Goal: Task Accomplishment & Management: Manage account settings

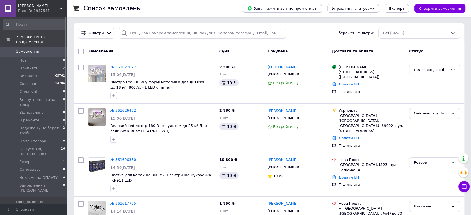
click at [55, 47] on link "Замовлення 0" at bounding box center [34, 51] width 68 height 9
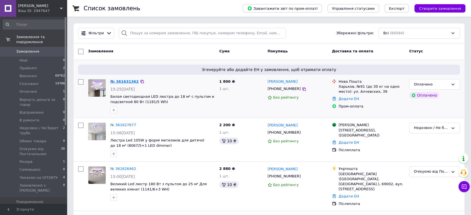
click at [125, 80] on link "№ 361631362" at bounding box center [124, 81] width 28 height 4
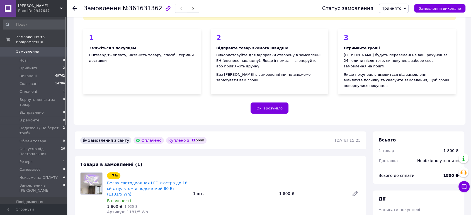
scroll to position [155, 0]
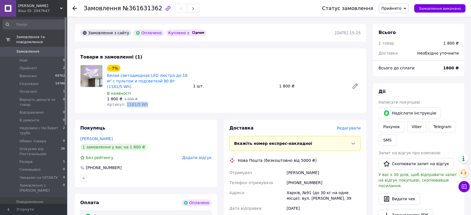
drag, startPoint x: 144, startPoint y: 95, endPoint x: 123, endPoint y: 95, distance: 20.9
click at [123, 102] on div "Артикул: 1181/5 Wh" at bounding box center [148, 105] width 82 height 6
copy span "1181/5 Wh"
drag, startPoint x: 394, startPoint y: 5, endPoint x: 397, endPoint y: 10, distance: 5.1
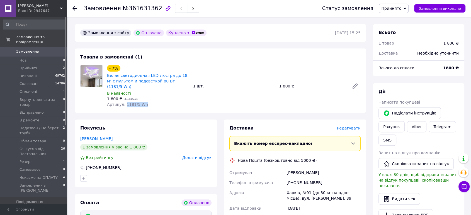
click at [394, 6] on span "Прийнято" at bounding box center [391, 8] width 20 height 4
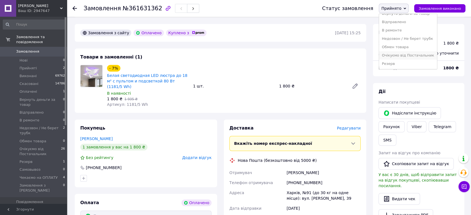
click at [406, 52] on li "Очікуємо від Постачальник" at bounding box center [408, 55] width 58 height 8
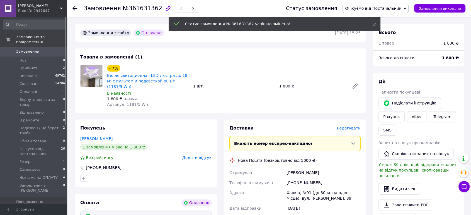
click at [56, 49] on span "0" at bounding box center [59, 51] width 15 height 5
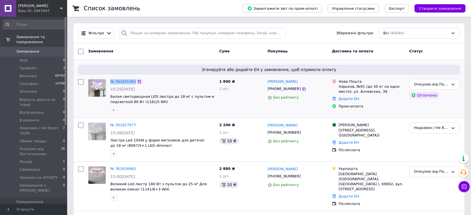
drag, startPoint x: 107, startPoint y: 80, endPoint x: 133, endPoint y: 82, distance: 26.2
click at [133, 82] on div "№ 361631362 15:25, 12.09.2025 Белая светодиодная LED люстра до 18 м² с пультом …" at bounding box center [151, 96] width 131 height 39
copy div "№ 361631362"
click at [45, 49] on span "Замовлення" at bounding box center [33, 51] width 35 height 5
click at [30, 57] on li "Нові 0" at bounding box center [34, 61] width 68 height 8
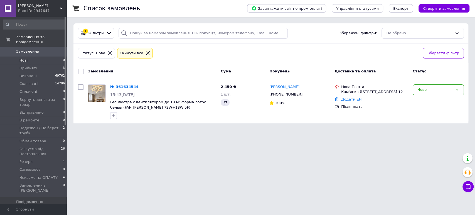
click at [145, 54] on icon at bounding box center [147, 53] width 5 height 5
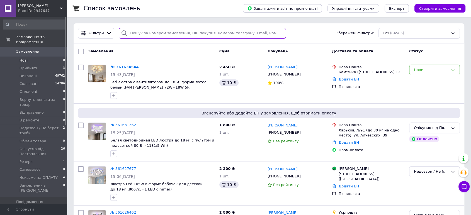
click at [140, 32] on input "search" at bounding box center [202, 33] width 167 height 11
paste input "361002204"
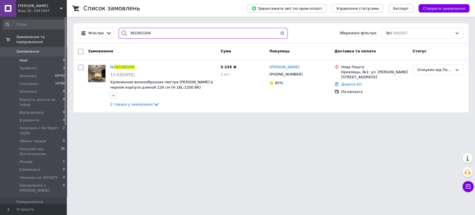
type input "361002204"
click at [121, 67] on span "361002204" at bounding box center [124, 67] width 21 height 4
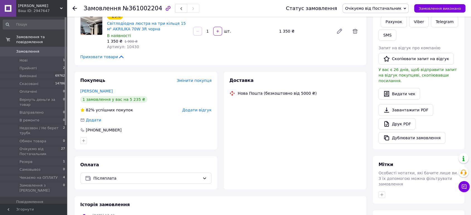
scroll to position [17, 0]
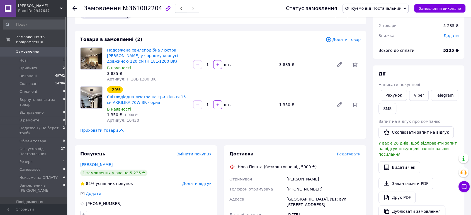
click at [53, 49] on span "0" at bounding box center [59, 51] width 15 height 5
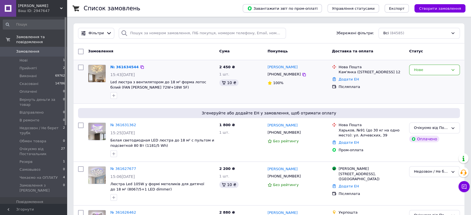
click at [125, 64] on div "№ 361634544" at bounding box center [125, 67] width 30 height 6
click at [123, 68] on link "№ 361634544" at bounding box center [124, 67] width 28 height 4
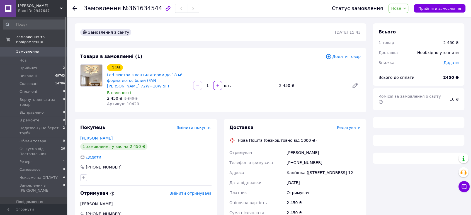
click at [128, 101] on div "- 14% Led люстра з вентилятором до 18 м² форма лотос білий (FAN ELLA 72W+18W 5F…" at bounding box center [148, 85] width 86 height 45
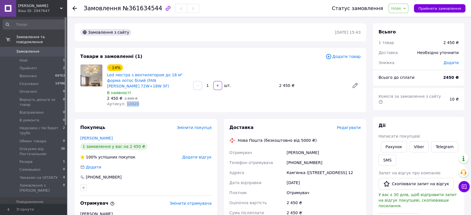
click at [128, 101] on div "- 14% Led люстра з вентилятором до 18 м² форма лотос білий (FAN ELLA 72W+18W 5F…" at bounding box center [148, 85] width 86 height 45
copy span "10420"
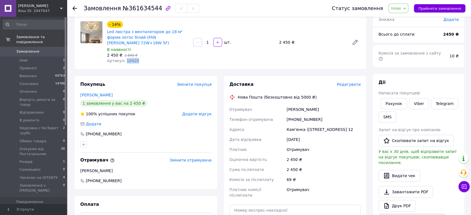
scroll to position [93, 0]
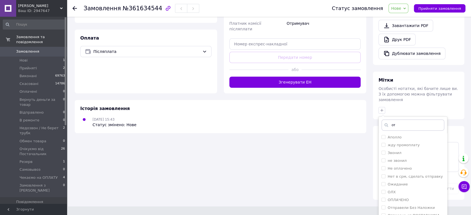
scroll to position [197, 0]
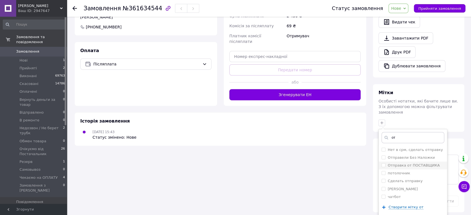
type input "от"
click at [429, 163] on label "Отправка от ПОСТАВЩИКА" at bounding box center [413, 165] width 52 height 4
checkbox input "true"
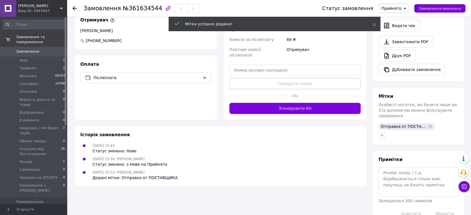
scroll to position [182, 0]
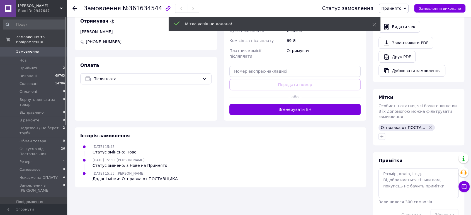
click at [53, 49] on span "0" at bounding box center [59, 51] width 15 height 5
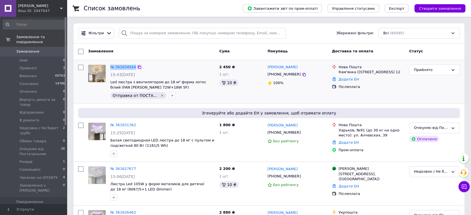
drag, startPoint x: 108, startPoint y: 66, endPoint x: 135, endPoint y: 67, distance: 26.2
click at [135, 67] on div "№ 361634544 15:43, 12.09.2025 Led люстра з вентилятором до 18 м² форма лотос бі…" at bounding box center [162, 81] width 109 height 39
copy div "№ 361634544"
click at [146, 30] on input "search" at bounding box center [202, 33] width 167 height 11
paste input "361558549"
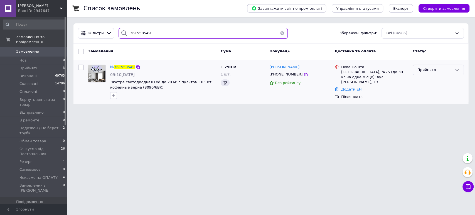
type input "361558549"
click at [420, 72] on div "Прийнято" at bounding box center [435, 70] width 35 height 6
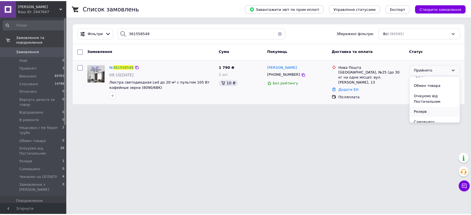
scroll to position [87, 0]
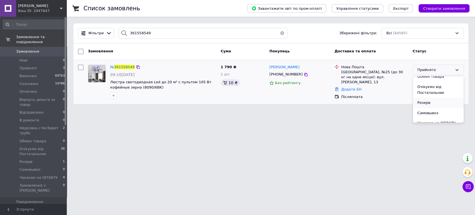
click at [433, 101] on li "Резерв" at bounding box center [438, 103] width 51 height 10
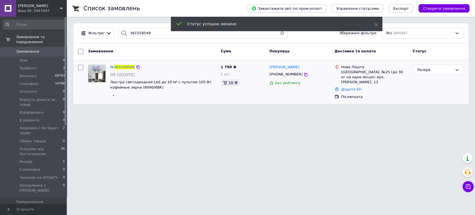
click at [58, 47] on link "Замовлення 0" at bounding box center [34, 51] width 68 height 9
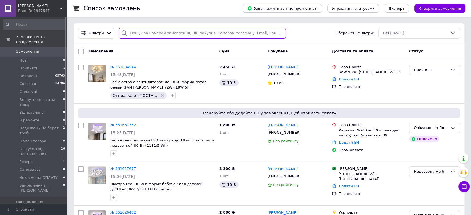
click at [138, 31] on input "search" at bounding box center [202, 33] width 167 height 11
paste input "360947532"
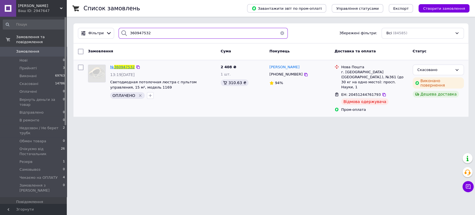
type input "360947532"
click at [126, 66] on span "360947532" at bounding box center [124, 67] width 21 height 4
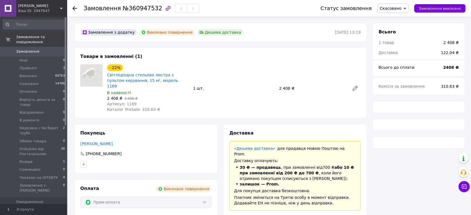
click at [127, 102] on span "Артикул: 1169" at bounding box center [122, 104] width 30 height 4
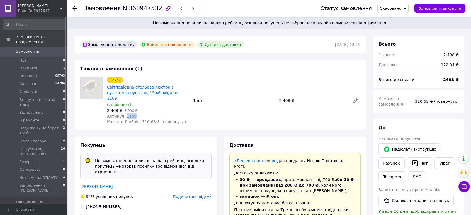
scroll to position [123, 0]
drag, startPoint x: 127, startPoint y: 97, endPoint x: 121, endPoint y: 120, distance: 24.4
click at [126, 114] on span "Артикул: 1169" at bounding box center [122, 116] width 30 height 4
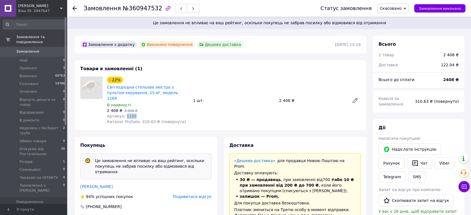
copy span "1169"
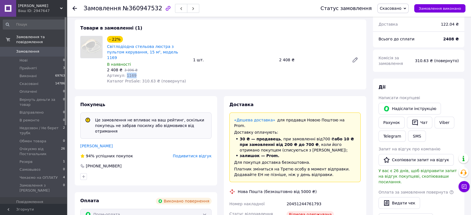
scroll to position [31, 0]
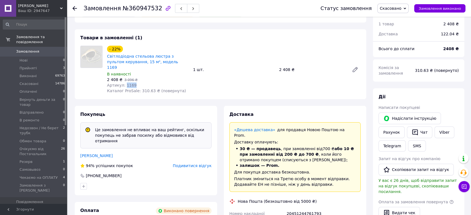
copy span "1169"
click at [51, 47] on link "Замовлення 0" at bounding box center [34, 51] width 68 height 9
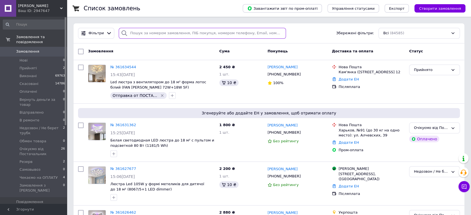
click at [132, 30] on input "search" at bounding box center [202, 33] width 167 height 11
paste input "361558549"
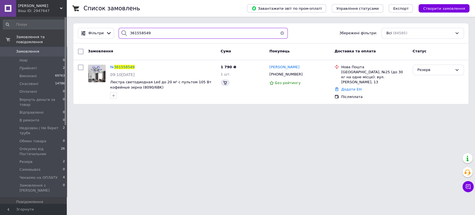
type input "361558549"
click at [121, 67] on span "361558549" at bounding box center [124, 67] width 21 height 4
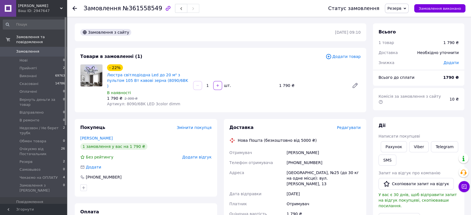
click at [338, 54] on span "Додати товар" at bounding box center [342, 56] width 35 height 6
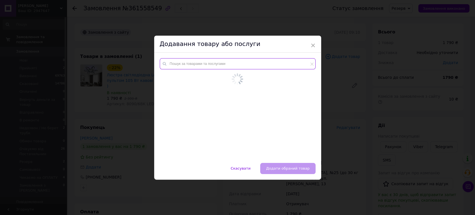
click at [228, 66] on input "text" at bounding box center [238, 63] width 156 height 11
paste input "10010"
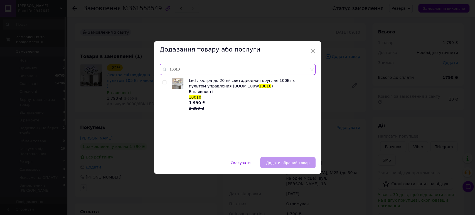
type input "10010"
click at [163, 84] on input "checkbox" at bounding box center [165, 83] width 4 height 4
checkbox input "true"
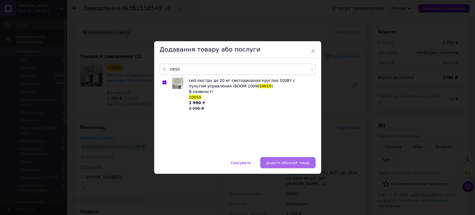
drag, startPoint x: 295, startPoint y: 162, endPoint x: 290, endPoint y: 158, distance: 5.8
click at [295, 162] on span "Додати обраний товар" at bounding box center [287, 163] width 43 height 4
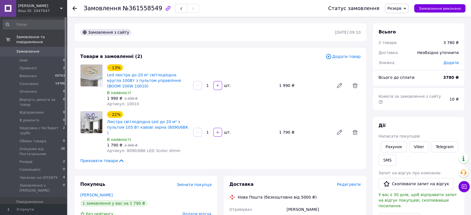
click at [351, 55] on span "Додати товар" at bounding box center [342, 56] width 35 height 6
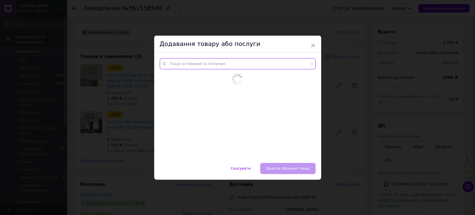
click at [234, 66] on input "text" at bounding box center [238, 63] width 156 height 11
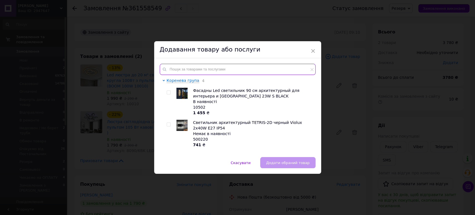
paste input "V 3202-4+1C WH"
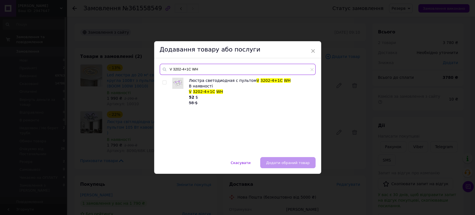
type input "V 3202-4+1C WH"
click at [161, 79] on div "Люстра светодиодная с пультом V 3202-4+1C WH В наявності V 3202-4+1C WH 52 $ 58…" at bounding box center [238, 115] width 156 height 74
click at [161, 80] on div "Люстра светодиодная с пультом V 3202-4+1C WH В наявності V 3202-4+1C WH 52 $ 58…" at bounding box center [238, 115] width 156 height 74
click at [163, 82] on input "checkbox" at bounding box center [165, 83] width 4 height 4
checkbox input "true"
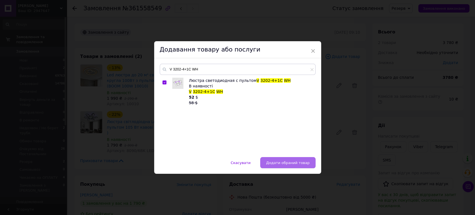
click at [299, 161] on span "Додати обраний товар" at bounding box center [287, 163] width 43 height 4
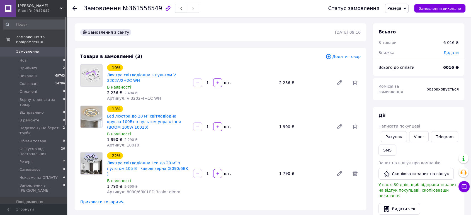
click at [349, 59] on span "Додати товар" at bounding box center [342, 56] width 35 height 6
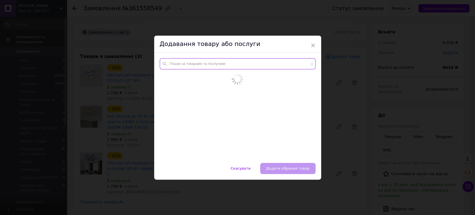
click at [186, 66] on input "text" at bounding box center [238, 63] width 156 height 11
paste input "10516"
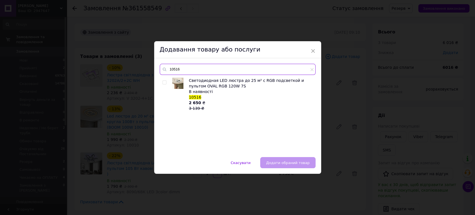
type input "10516"
click at [165, 83] on input "checkbox" at bounding box center [165, 83] width 4 height 4
checkbox input "true"
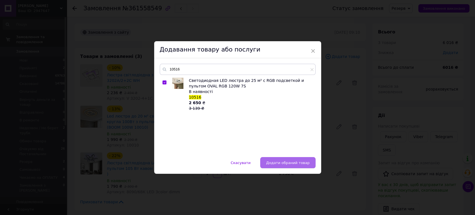
click at [293, 165] on button "Додати обраний товар" at bounding box center [287, 162] width 55 height 11
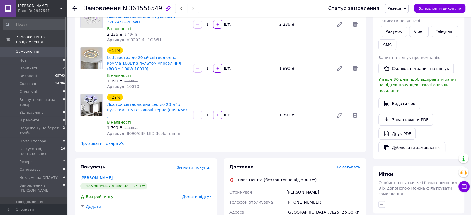
scroll to position [62, 0]
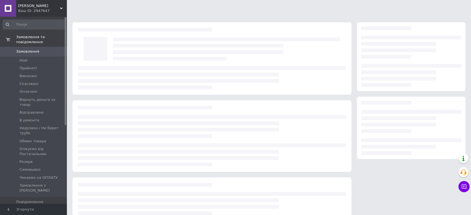
scroll to position [39, 0]
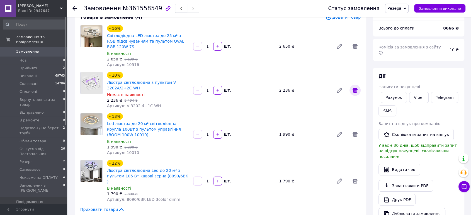
click at [356, 90] on icon at bounding box center [354, 90] width 7 height 7
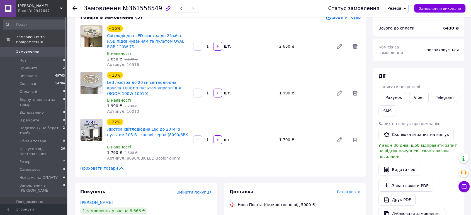
click at [49, 49] on span "Замовлення" at bounding box center [33, 51] width 35 height 5
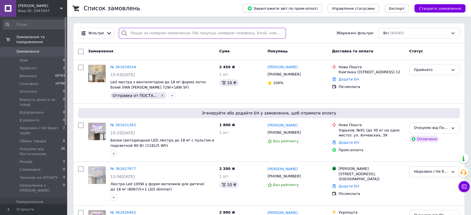
click at [142, 32] on input "search" at bounding box center [202, 33] width 167 height 11
paste input "20451247194803"
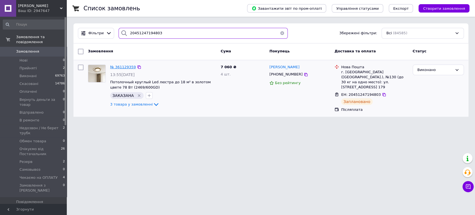
type input "20451247194803"
click at [123, 67] on span "№ 361129359" at bounding box center [123, 67] width 26 height 4
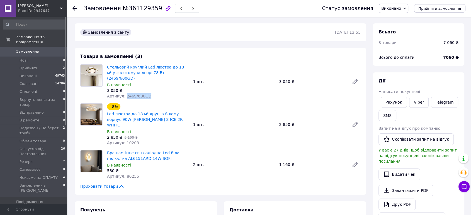
drag, startPoint x: 145, startPoint y: 90, endPoint x: 124, endPoint y: 91, distance: 20.6
click at [124, 94] on span "Артикул: 2469/600GD" at bounding box center [129, 96] width 44 height 4
copy span "2469/600GD"
click at [131, 141] on span "Артикул: 10203" at bounding box center [123, 143] width 32 height 4
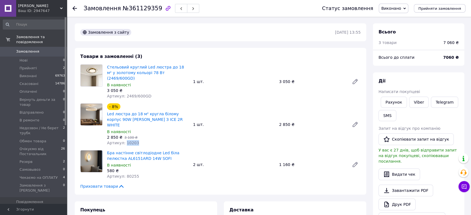
copy span "10203"
click at [131, 174] on span "Артикул: 80255" at bounding box center [123, 176] width 32 height 4
copy span "80255"
click at [45, 49] on span "Замовлення" at bounding box center [33, 51] width 35 height 5
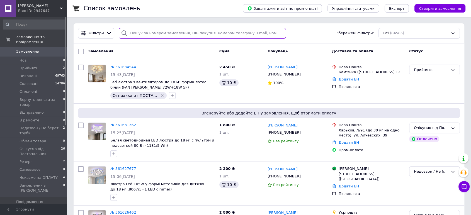
click at [143, 34] on input "search" at bounding box center [202, 33] width 167 height 11
paste input "20451247287649"
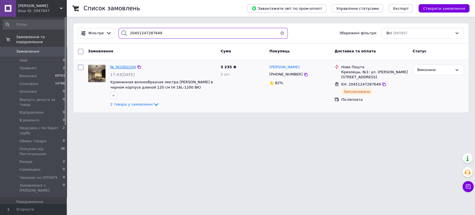
type input "20451247287649"
click at [126, 65] on span "№ 361002204" at bounding box center [123, 67] width 26 height 4
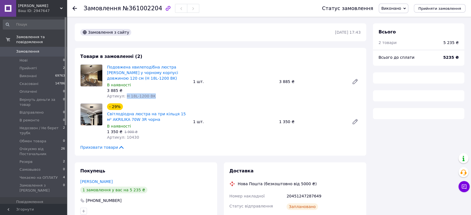
drag, startPoint x: 149, startPoint y: 97, endPoint x: 125, endPoint y: 98, distance: 24.2
click at [125, 98] on div "Артикул: H 18L-1200 BK" at bounding box center [148, 96] width 82 height 6
copy span "H 18L-1200 BK"
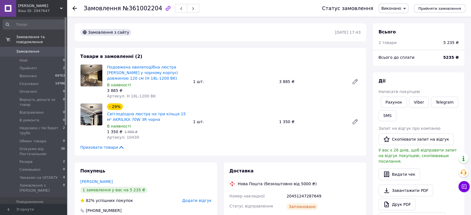
click at [128, 138] on span "Артикул: 10430" at bounding box center [123, 137] width 32 height 4
copy span "10430"
click at [54, 49] on span "0" at bounding box center [59, 51] width 15 height 5
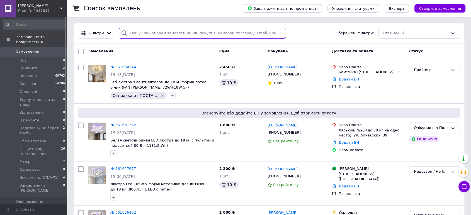
click at [128, 35] on input "search" at bounding box center [202, 33] width 167 height 11
paste input "361384135"
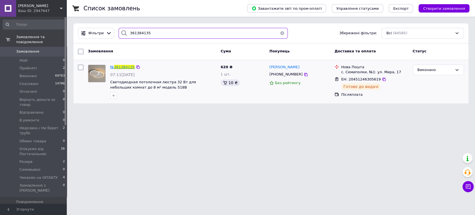
type input "361384135"
click at [124, 67] on span "361384135" at bounding box center [124, 67] width 21 height 4
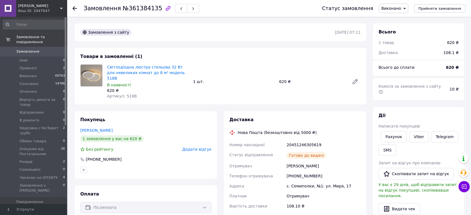
click at [124, 67] on link "Світлодіодна люстра стельова 32 Вт для невеликих кімнат до 8 м² модель 518B" at bounding box center [146, 73] width 78 height 16
click at [45, 49] on span "Замовлення" at bounding box center [33, 51] width 35 height 5
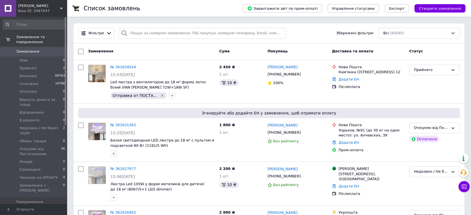
click at [47, 47] on link "Замовлення 0" at bounding box center [34, 51] width 68 height 9
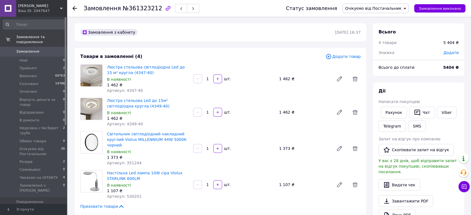
click at [130, 8] on span "№361323212" at bounding box center [143, 8] width 40 height 7
copy span "361323212"
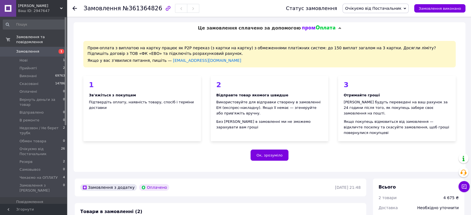
scroll to position [155, 0]
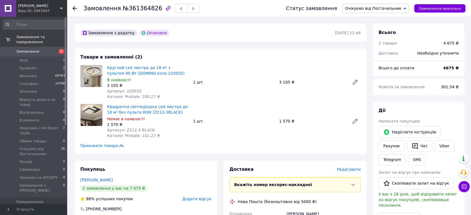
click at [136, 9] on span "№361364826" at bounding box center [143, 8] width 40 height 7
copy span "361364826"
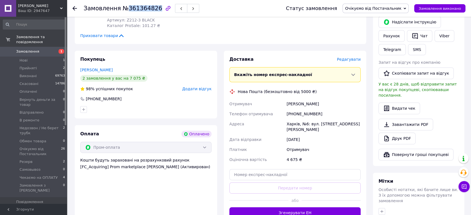
scroll to position [278, 0]
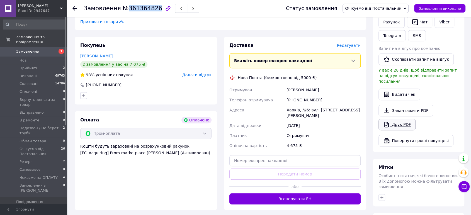
click at [401, 119] on link "Друк PDF" at bounding box center [396, 125] width 37 height 12
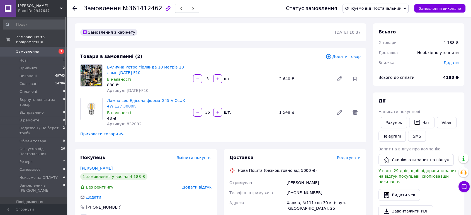
click at [142, 11] on span "№361412462" at bounding box center [143, 8] width 40 height 7
copy span "361412462"
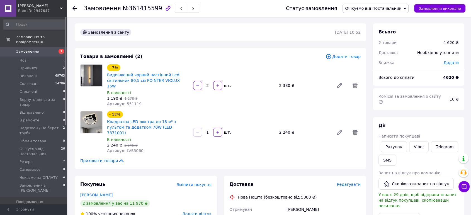
click at [137, 6] on span "№361415599" at bounding box center [143, 8] width 40 height 7
copy span "361415599"
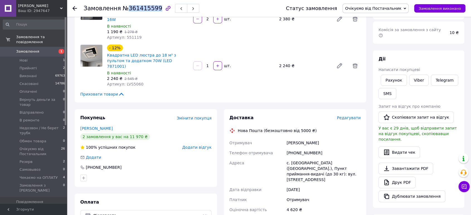
scroll to position [31, 0]
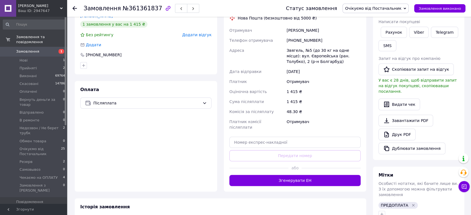
scroll to position [124, 0]
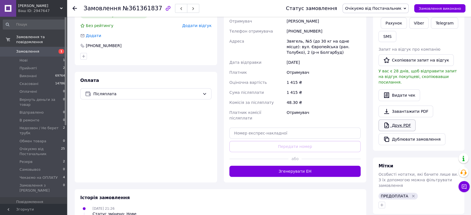
click at [404, 119] on link "Друк PDF" at bounding box center [396, 125] width 37 height 12
click at [142, 12] on div "Замовлення №361361837" at bounding box center [142, 8] width 116 height 9
copy span "361361837"
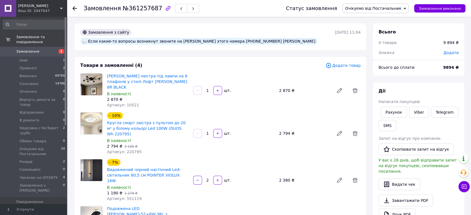
click at [133, 7] on span "№361257687" at bounding box center [143, 8] width 40 height 7
copy span "361257687"
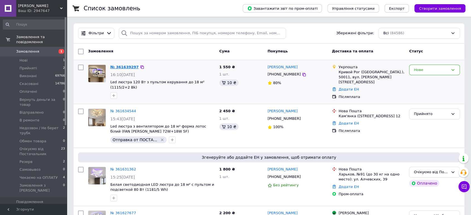
click at [128, 67] on link "№ 361639297" at bounding box center [124, 67] width 28 height 4
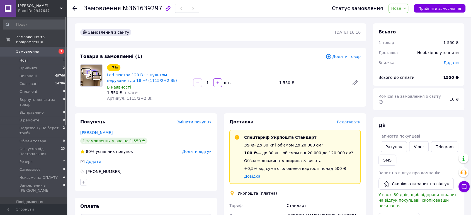
click at [52, 57] on li "Нові 1" at bounding box center [34, 61] width 68 height 8
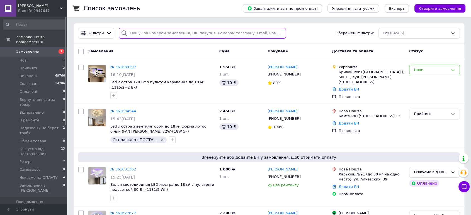
click at [147, 34] on input "search" at bounding box center [202, 33] width 167 height 11
paste input "361323212"
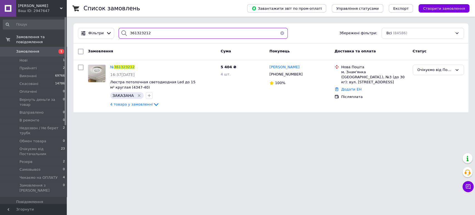
type input "361323212"
click at [126, 66] on span "361323212" at bounding box center [124, 67] width 21 height 4
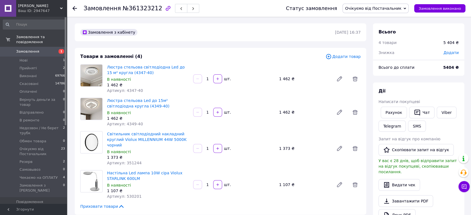
click at [55, 49] on span "1" at bounding box center [59, 51] width 15 height 5
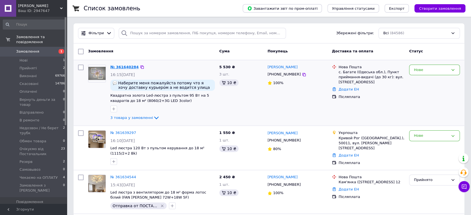
click at [124, 65] on link "№ 361640284" at bounding box center [124, 67] width 28 height 4
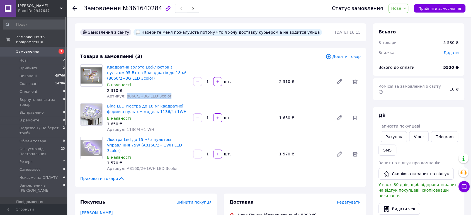
drag, startPoint x: 163, startPoint y: 96, endPoint x: 124, endPoint y: 99, distance: 39.1
click at [124, 99] on div "Артикул: 8060/2+3G LED 3color" at bounding box center [148, 96] width 82 height 6
copy span "8060/2+3G LED 3color"
drag, startPoint x: 149, startPoint y: 163, endPoint x: 124, endPoint y: 162, distance: 24.5
click at [124, 166] on span "Артикул: A8160/2+1WH LED 3color" at bounding box center [142, 168] width 71 height 4
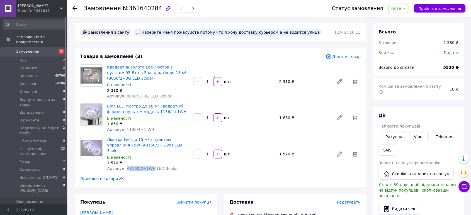
copy span "A8160/2+1WH"
click at [50, 49] on span "Замовлення" at bounding box center [33, 51] width 35 height 5
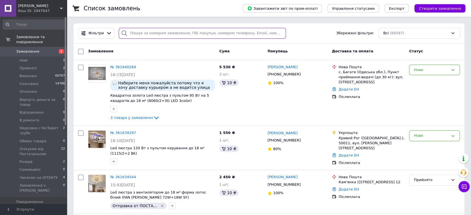
click at [143, 34] on input "search" at bounding box center [202, 33] width 167 height 11
paste input "361257687"
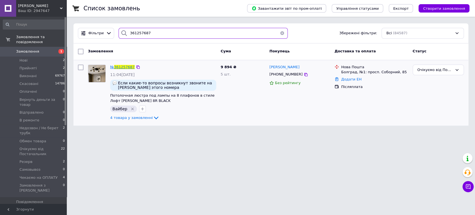
type input "361257687"
click at [122, 65] on span "361257687" at bounding box center [124, 67] width 21 height 4
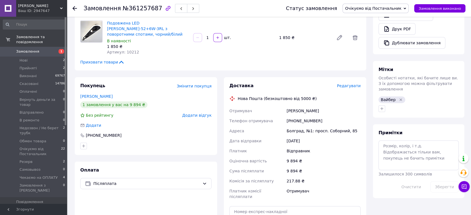
scroll to position [216, 0]
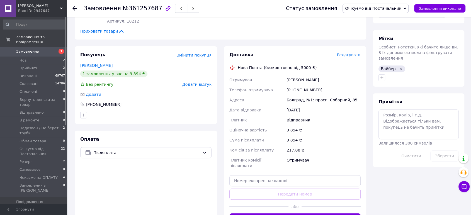
click at [53, 49] on span "1" at bounding box center [59, 51] width 15 height 5
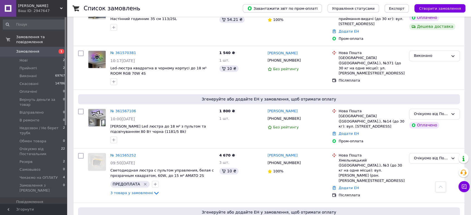
scroll to position [835, 0]
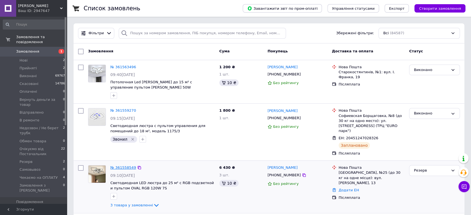
click at [124, 165] on link "№ 361558549" at bounding box center [123, 167] width 26 height 4
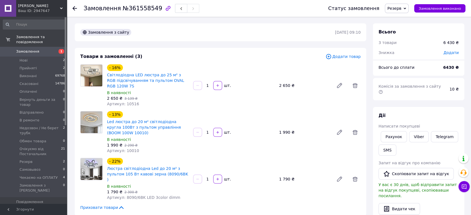
click at [341, 57] on span "Додати товар" at bounding box center [342, 56] width 35 height 6
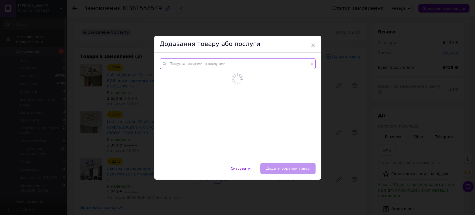
click at [188, 65] on input "text" at bounding box center [238, 63] width 156 height 11
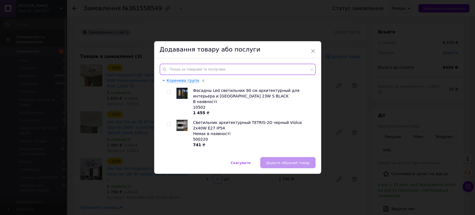
paste input "A8160/6WH"
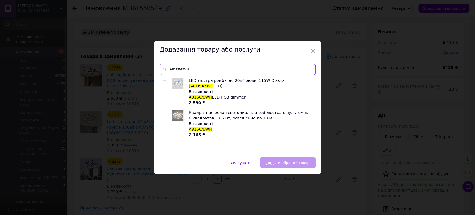
type input "A8160/6WH"
click at [163, 113] on input "checkbox" at bounding box center [165, 115] width 4 height 4
checkbox input "true"
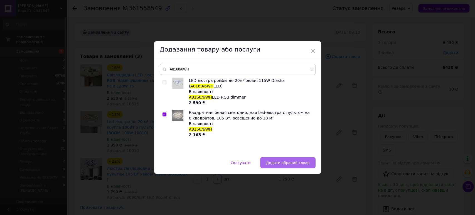
click at [278, 162] on span "Додати обраний товар" at bounding box center [287, 163] width 43 height 4
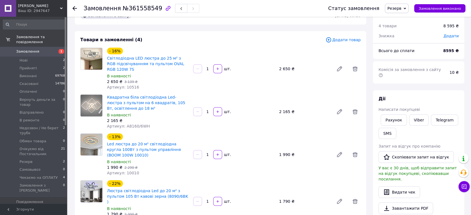
scroll to position [31, 0]
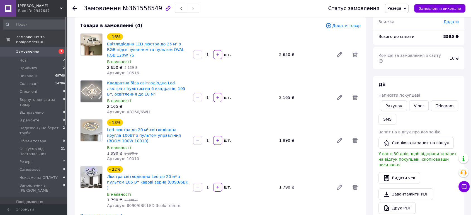
click at [152, 6] on span "№361558549" at bounding box center [143, 8] width 40 height 7
click at [142, 8] on span "№361558549" at bounding box center [143, 8] width 40 height 7
copy span "361558549"
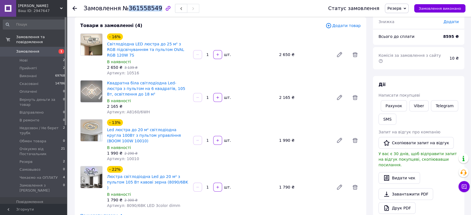
click at [51, 49] on span "Замовлення" at bounding box center [33, 51] width 35 height 5
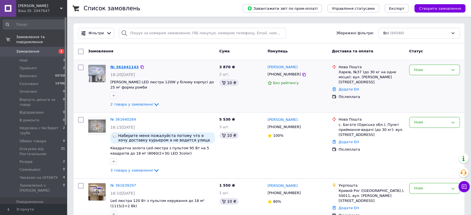
click at [117, 67] on link "№ 361641143" at bounding box center [124, 67] width 28 height 4
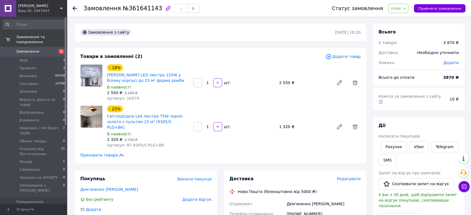
click at [56, 49] on link "Замовлення 1" at bounding box center [34, 51] width 68 height 9
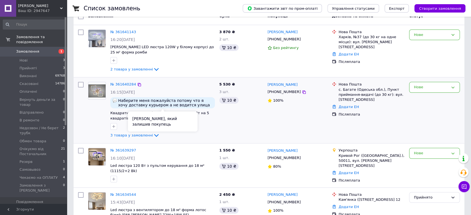
scroll to position [62, 0]
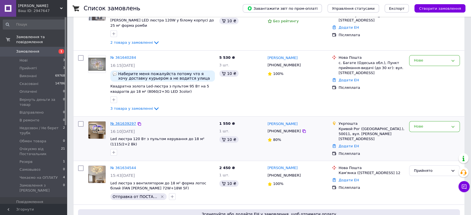
click at [124, 126] on link "№ 361639297" at bounding box center [123, 123] width 26 height 4
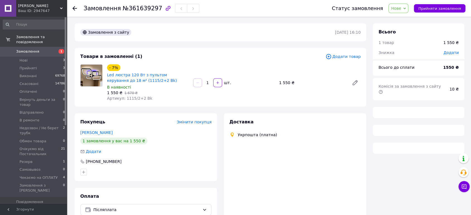
click at [128, 4] on div "Замовлення №361639297" at bounding box center [142, 8] width 116 height 9
copy span "361639297"
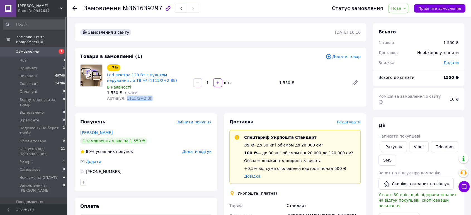
drag, startPoint x: 148, startPoint y: 99, endPoint x: 124, endPoint y: 98, distance: 24.0
click at [124, 98] on div "Артикул: 1115/2+2 Bk" at bounding box center [148, 99] width 82 height 6
copy span "1115/2+2 Bk"
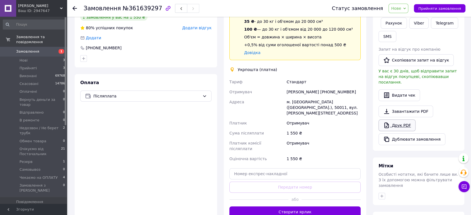
click at [405, 119] on link "Друк PDF" at bounding box center [396, 125] width 37 height 12
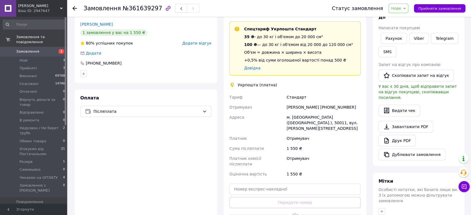
scroll to position [152, 0]
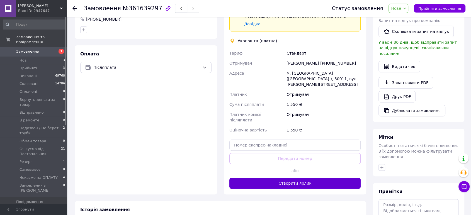
click at [308, 178] on button "Створити ярлик" at bounding box center [294, 183] width 131 height 11
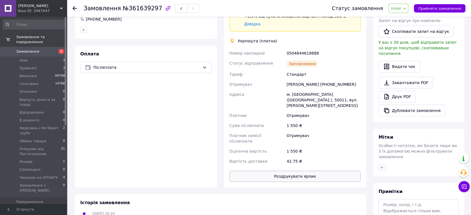
click at [307, 171] on button "Роздрукувати ярлик" at bounding box center [294, 176] width 131 height 11
click at [299, 52] on div "0504844619888" at bounding box center [323, 53] width 76 height 10
copy div "0504844619888"
click at [401, 7] on span "Нове" at bounding box center [396, 8] width 10 height 4
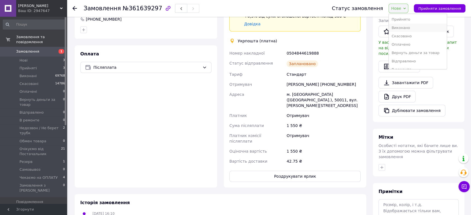
click at [405, 26] on li "Виконано" at bounding box center [417, 28] width 58 height 8
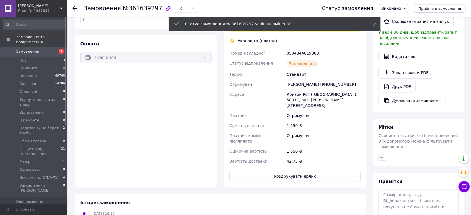
click at [54, 49] on span "1" at bounding box center [59, 51] width 15 height 5
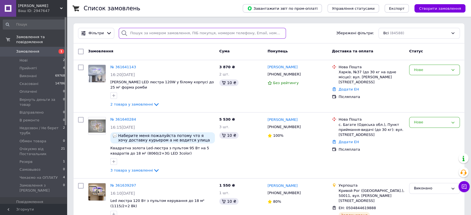
click at [143, 35] on input "search" at bounding box center [202, 33] width 167 height 11
paste input "361558549"
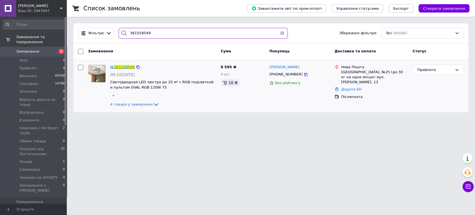
type input "361558549"
click at [120, 69] on span "361558549" at bounding box center [124, 67] width 21 height 4
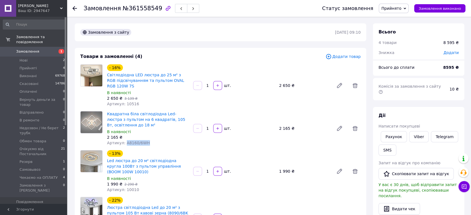
drag, startPoint x: 146, startPoint y: 143, endPoint x: 124, endPoint y: 143, distance: 22.3
click at [124, 143] on div "Артикул: A8160/6WH" at bounding box center [148, 143] width 82 height 6
copy span "A8160/6WH"
click at [131, 106] on span "Артикул: 10516" at bounding box center [123, 104] width 32 height 4
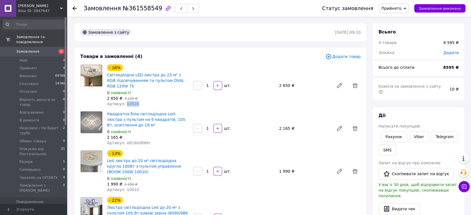
copy span "10516"
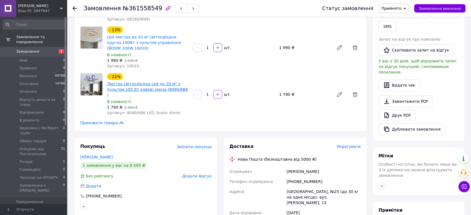
scroll to position [62, 0]
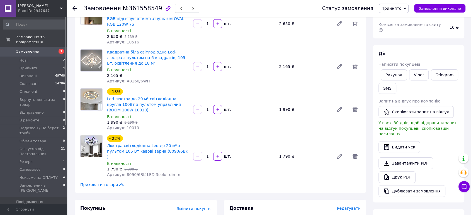
click at [132, 129] on span "Артикул: 10010" at bounding box center [123, 128] width 32 height 4
copy span "10010"
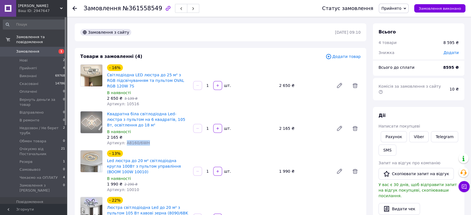
drag, startPoint x: 145, startPoint y: 143, endPoint x: 123, endPoint y: 143, distance: 22.3
click at [123, 143] on div "Артикул: A8160/6WH" at bounding box center [148, 143] width 82 height 6
copy span "A8160/6WH"
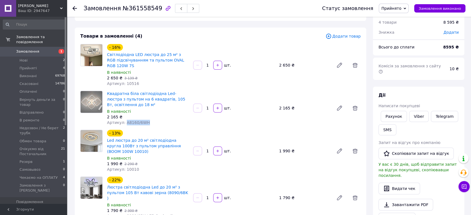
scroll to position [31, 0]
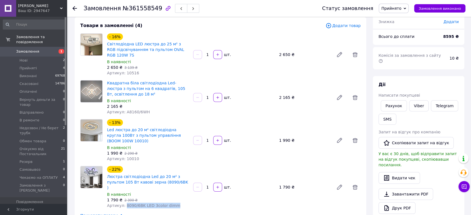
drag, startPoint x: 173, startPoint y: 201, endPoint x: 123, endPoint y: 204, distance: 50.5
click at [123, 204] on div "- 22% Люстра світлодіодна Led до 20 м² з пультом 105 Вт кавові зерна (8090/6BK …" at bounding box center [148, 187] width 86 height 45
click at [133, 72] on span "Артикул: 10516" at bounding box center [123, 73] width 32 height 4
click at [131, 72] on span "Артикул: 10516" at bounding box center [123, 73] width 32 height 4
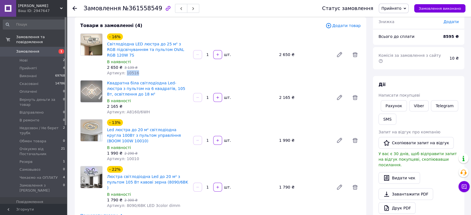
click at [131, 72] on span "Артикул: 10516" at bounding box center [123, 73] width 32 height 4
click at [128, 160] on span "Артикул: 10010" at bounding box center [123, 159] width 32 height 4
click at [399, 8] on span "Прийнято" at bounding box center [391, 8] width 20 height 4
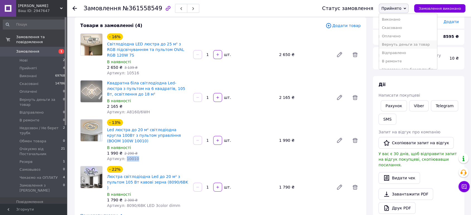
scroll to position [48, 0]
click at [410, 62] on li "Чекаємо на ОПЛАТУ" at bounding box center [408, 64] width 58 height 8
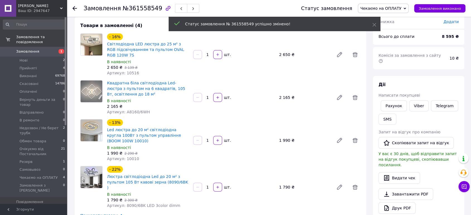
click at [74, 8] on use at bounding box center [74, 8] width 4 height 4
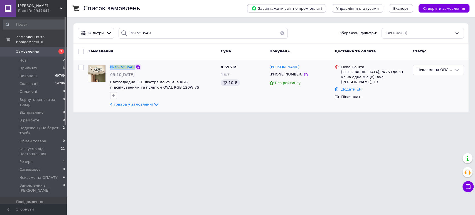
drag, startPoint x: 109, startPoint y: 67, endPoint x: 133, endPoint y: 67, distance: 24.5
click at [133, 67] on div "№ 361558549 09:10, 12.09.2025 Світлодіодна LED люстра до 25 м² з RGB підсвічува…" at bounding box center [163, 86] width 111 height 48
drag, startPoint x: 55, startPoint y: 43, endPoint x: 57, endPoint y: 39, distance: 4.6
click at [55, 47] on link "Замовлення 1" at bounding box center [34, 51] width 68 height 9
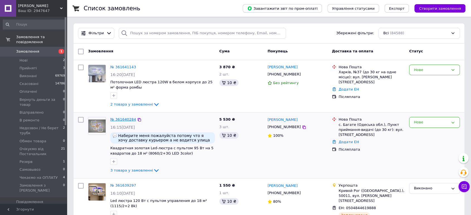
click at [118, 121] on link "№ 361640284" at bounding box center [123, 119] width 26 height 4
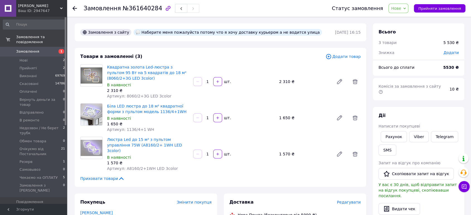
click at [126, 13] on div "Замовлення №361640284" at bounding box center [202, 8] width 237 height 17
click at [127, 12] on div "Замовлення №361640284" at bounding box center [142, 8] width 116 height 9
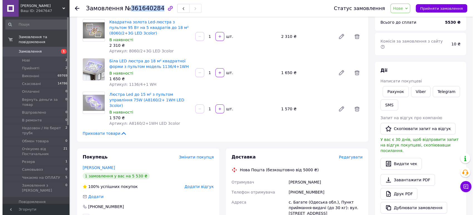
scroll to position [31, 0]
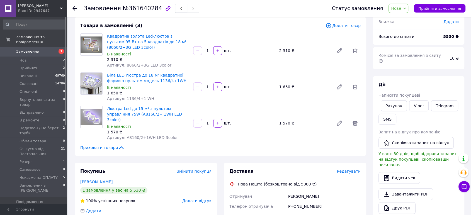
click at [345, 169] on span "Редагувати" at bounding box center [349, 171] width 24 height 4
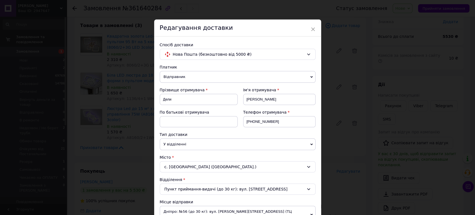
click at [210, 146] on span "У відділенні" at bounding box center [238, 144] width 156 height 12
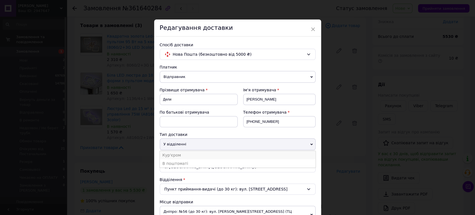
click at [207, 155] on li "Кур'єром" at bounding box center [238, 155] width 156 height 8
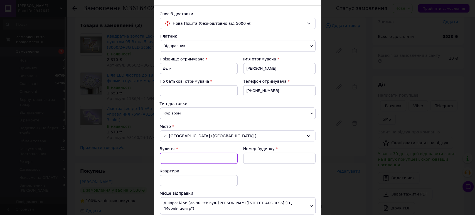
click at [196, 153] on input "Вулиця" at bounding box center [199, 158] width 78 height 11
click at [341, 142] on div "× Редагування доставки Спосіб доставки Нова Пошта (безкоштовно від 5000 ₴) Плат…" at bounding box center [237, 107] width 475 height 215
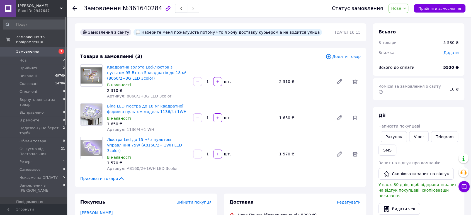
scroll to position [124, 0]
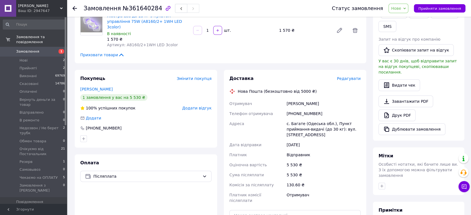
click at [307, 109] on div "[PHONE_NUMBER]" at bounding box center [323, 114] width 76 height 10
drag, startPoint x: 307, startPoint y: 108, endPoint x: 299, endPoint y: 108, distance: 8.7
click at [299, 109] on div "[PHONE_NUMBER]" at bounding box center [323, 114] width 76 height 10
click at [308, 109] on div "[PHONE_NUMBER]" at bounding box center [323, 114] width 76 height 10
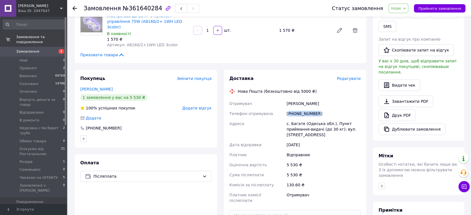
click at [308, 109] on div "[PHONE_NUMBER]" at bounding box center [323, 114] width 76 height 10
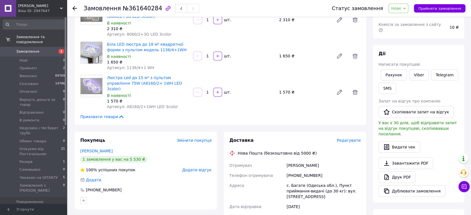
click at [243, 163] on span "Отримувач" at bounding box center [240, 165] width 23 height 4
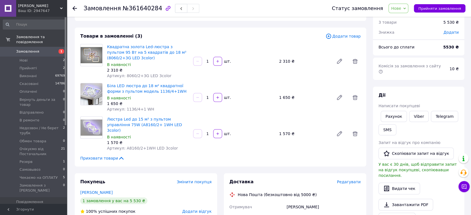
scroll to position [31, 0]
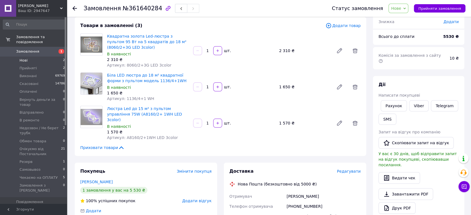
click at [47, 57] on li "Нові 2" at bounding box center [34, 61] width 68 height 8
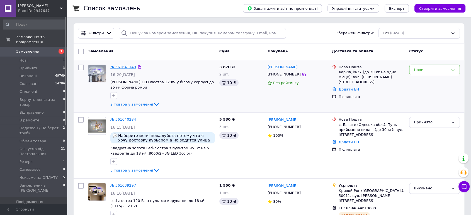
click at [124, 66] on link "№ 361641143" at bounding box center [123, 67] width 26 height 4
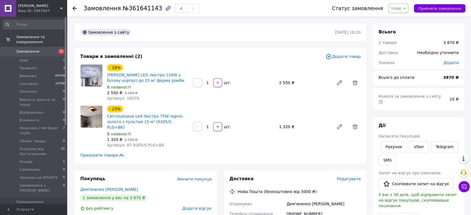
click at [125, 97] on span "Артикул: 10579" at bounding box center [123, 98] width 32 height 4
click at [142, 11] on span "№361641143" at bounding box center [143, 8] width 40 height 7
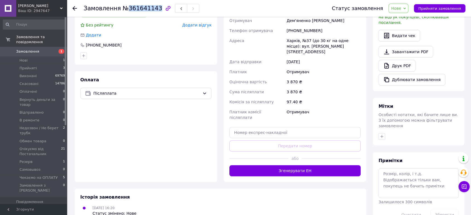
scroll to position [29, 0]
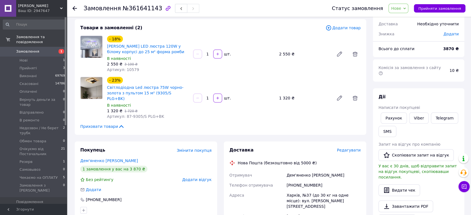
click at [130, 69] on span "Артикул: 10579" at bounding box center [123, 69] width 32 height 4
drag, startPoint x: 157, startPoint y: 112, endPoint x: 124, endPoint y: 110, distance: 32.9
click at [124, 114] on div "Артикул: 87-9305/S PLG+BK" at bounding box center [148, 117] width 82 height 6
click at [127, 70] on span "Артикул: 10579" at bounding box center [123, 69] width 32 height 4
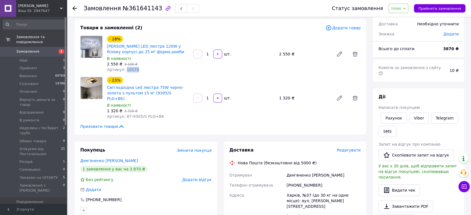
click at [127, 70] on span "Артикул: 10579" at bounding box center [123, 69] width 32 height 4
drag, startPoint x: 133, startPoint y: 112, endPoint x: 129, endPoint y: 112, distance: 3.9
click at [129, 114] on span "Артикул: 87-9305/S PLG+BK" at bounding box center [135, 116] width 57 height 4
drag, startPoint x: 161, startPoint y: 111, endPoint x: 124, endPoint y: 111, distance: 36.8
click at [124, 114] on div "Артикул: 87-9305/S PLG+BK" at bounding box center [148, 117] width 82 height 6
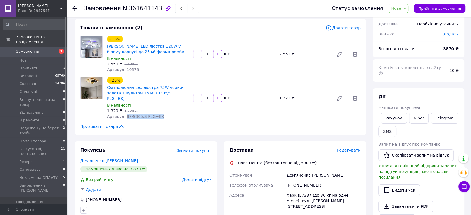
click at [406, 9] on span "Нове" at bounding box center [398, 8] width 20 height 9
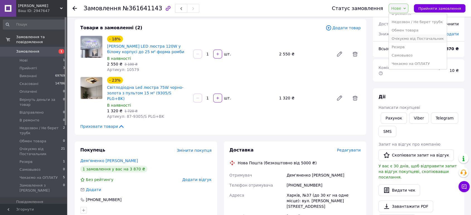
click at [425, 39] on li "Очікуємо від Постачальник" at bounding box center [417, 39] width 58 height 8
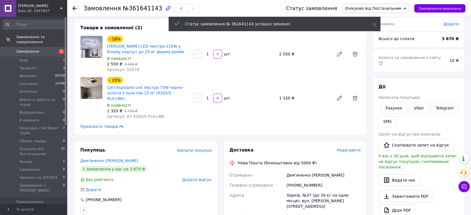
click at [59, 49] on span "1" at bounding box center [61, 51] width 6 height 5
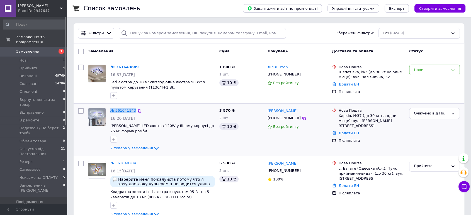
drag, startPoint x: 107, startPoint y: 110, endPoint x: 133, endPoint y: 109, distance: 26.2
click at [133, 109] on div "№ 361641143 16:20, 12.09.2025 Стельова LED люстра 120W у білому корпусі до 25 м…" at bounding box center [151, 130] width 131 height 48
click at [123, 69] on link "№ 361643889" at bounding box center [124, 67] width 28 height 4
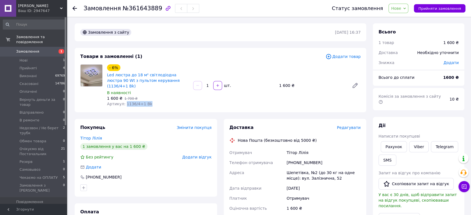
drag, startPoint x: 148, startPoint y: 99, endPoint x: 124, endPoint y: 99, distance: 24.0
click at [124, 101] on div "Артикул: 1136/4+1 Bk" at bounding box center [148, 104] width 82 height 6
click at [401, 9] on span "Нове" at bounding box center [396, 8] width 10 height 4
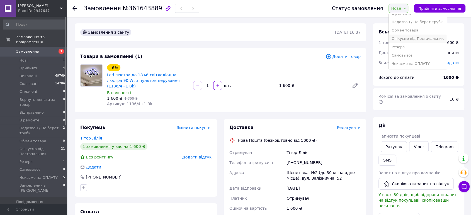
click at [416, 39] on li "Очікуємо від Постачальник" at bounding box center [417, 39] width 58 height 8
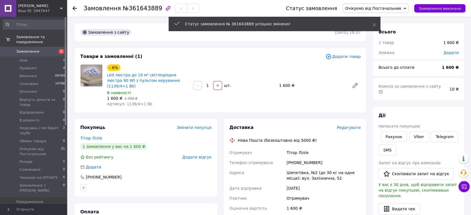
click at [52, 49] on span "1" at bounding box center [59, 51] width 15 height 5
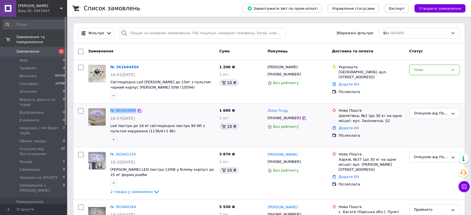
drag, startPoint x: 109, startPoint y: 110, endPoint x: 136, endPoint y: 110, distance: 26.7
click at [136, 110] on div "№ 361643889 16:37, 12.09.2025 Led люстра до 18 м² світлодіодна люстра 90 Wt з п…" at bounding box center [162, 125] width 109 height 39
click at [122, 68] on link "№ 361644454" at bounding box center [124, 67] width 28 height 4
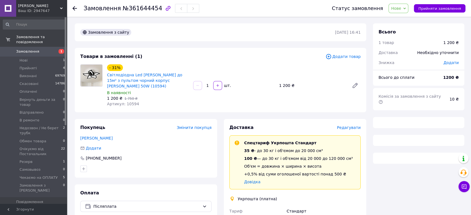
click at [132, 102] on span "Артикул: 10594" at bounding box center [123, 104] width 32 height 4
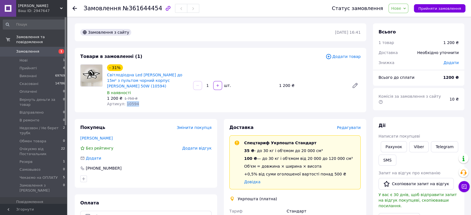
click at [132, 102] on span "Артикул: 10594" at bounding box center [123, 104] width 32 height 4
click at [139, 11] on span "№361644454" at bounding box center [143, 8] width 40 height 7
click at [127, 101] on div "- 31% Світлодіодна Led люстра Лотос до 15м² з пультом чорний корпус ELLA 50W (1…" at bounding box center [148, 85] width 86 height 45
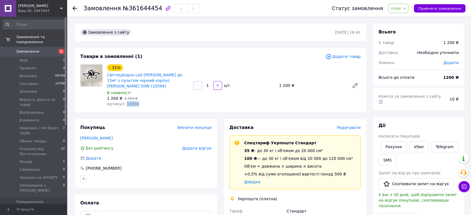
click at [397, 11] on span "Нове" at bounding box center [398, 8] width 20 height 9
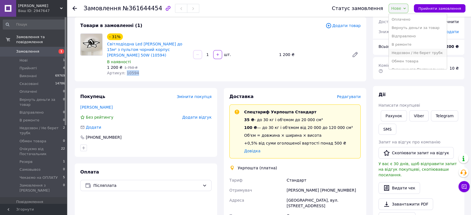
scroll to position [56, 0]
click at [426, 37] on li "Очікуємо від Постачальник" at bounding box center [417, 39] width 58 height 8
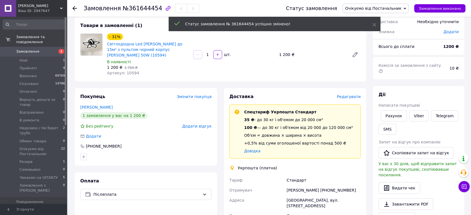
click at [53, 49] on span "1" at bounding box center [59, 51] width 15 height 5
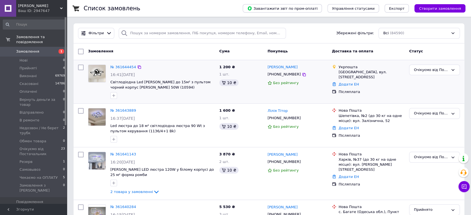
drag, startPoint x: 108, startPoint y: 65, endPoint x: 135, endPoint y: 69, distance: 27.3
click at [137, 70] on div "№ 361644454 16:41, 12.09.2025 Світлодіодна Led люстра Лотос до 15м² з пультом ч…" at bounding box center [162, 81] width 109 height 39
drag, startPoint x: 167, startPoint y: 65, endPoint x: 130, endPoint y: 67, distance: 36.8
click at [167, 65] on div "№ 361644454" at bounding box center [163, 67] width 106 height 6
click at [131, 50] on div "Замовлення" at bounding box center [151, 52] width 131 height 10
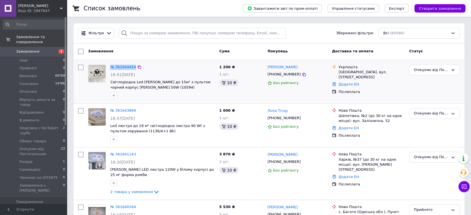
drag, startPoint x: 109, startPoint y: 66, endPoint x: 133, endPoint y: 67, distance: 23.7
click at [133, 67] on div "№ 361644454 16:41, 12.09.2025 Світлодіодна Led люстра Лотос до 15м² з пультом ч…" at bounding box center [162, 81] width 109 height 39
click at [55, 49] on span "1" at bounding box center [59, 51] width 15 height 5
click at [136, 35] on input "search" at bounding box center [202, 33] width 167 height 11
paste input "20451247329501"
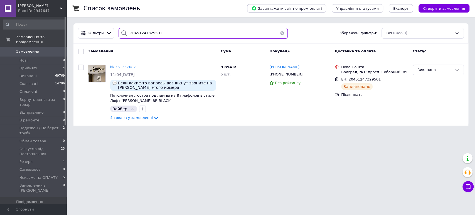
type input "20451247329501"
click at [125, 66] on span "№ 361257687" at bounding box center [123, 67] width 26 height 4
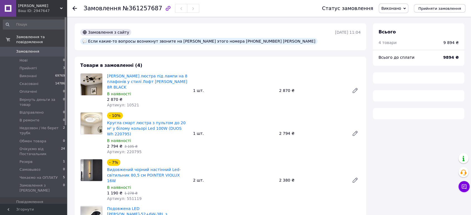
click at [127, 103] on span "Артикул: 10521" at bounding box center [123, 105] width 32 height 4
copy span "10521"
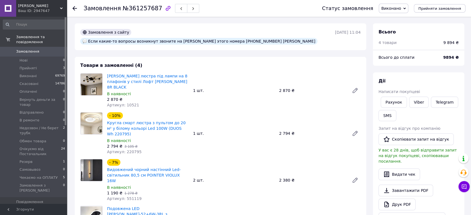
click at [131, 150] on span "Артикул: 220795" at bounding box center [124, 152] width 35 height 4
copy span "220795"
click at [131, 196] on span "Артикул: 551119" at bounding box center [124, 198] width 35 height 4
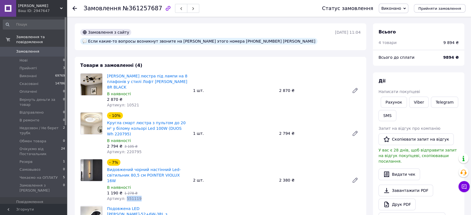
copy span "551119"
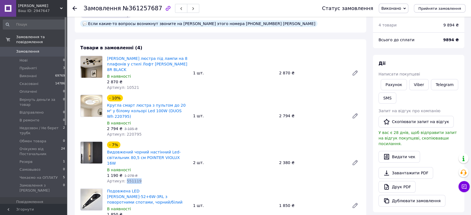
scroll to position [31, 0]
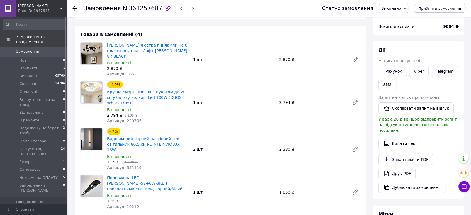
click at [129, 204] on span "Артикул: 10212" at bounding box center [123, 206] width 32 height 4
copy span "10212"
click at [52, 49] on span "0" at bounding box center [59, 51] width 15 height 5
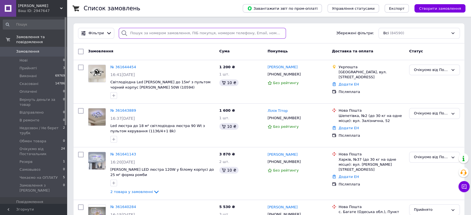
click at [138, 33] on input "search" at bounding box center [202, 33] width 167 height 11
paste input "20451247326183"
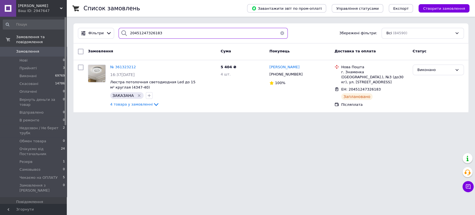
type input "20451247326183"
click at [124, 66] on span "№ 361323212" at bounding box center [123, 67] width 26 height 4
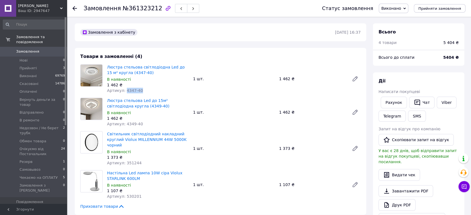
drag, startPoint x: 139, startPoint y: 91, endPoint x: 123, endPoint y: 91, distance: 15.3
click at [123, 91] on div "Артикул: 4347-40" at bounding box center [148, 91] width 82 height 6
copy span "4347-40"
drag, startPoint x: 134, startPoint y: 125, endPoint x: 124, endPoint y: 124, distance: 10.1
click at [124, 124] on span "Артикул: 4349-40" at bounding box center [125, 124] width 36 height 4
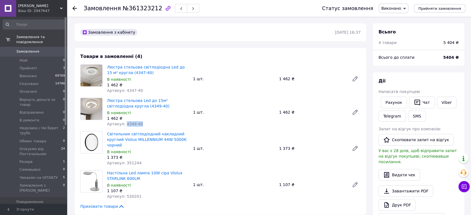
copy span "4349-40"
click at [134, 161] on span "Артикул: 351244" at bounding box center [124, 163] width 35 height 4
copy span "351244"
click at [135, 194] on span "Артикул: 530201" at bounding box center [124, 196] width 35 height 4
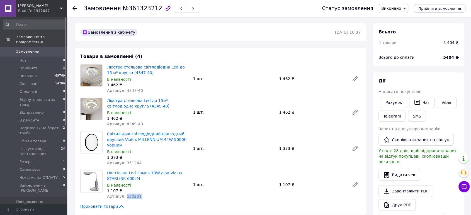
click at [135, 194] on span "Артикул: 530201" at bounding box center [124, 196] width 35 height 4
copy span "530201"
drag, startPoint x: 141, startPoint y: 92, endPoint x: 124, endPoint y: 92, distance: 16.7
click at [124, 92] on div "Артикул: 4347-40" at bounding box center [148, 91] width 82 height 6
copy span "4347-40"
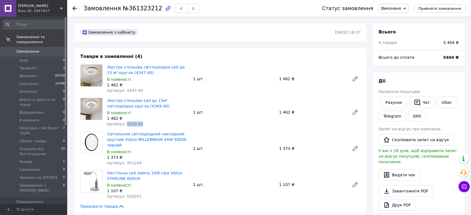
drag, startPoint x: 140, startPoint y: 126, endPoint x: 124, endPoint y: 126, distance: 15.6
click at [124, 126] on div "Артикул: 4349-40" at bounding box center [148, 124] width 82 height 6
copy span "4349-40"
click at [130, 161] on span "Артикул: 351244" at bounding box center [124, 163] width 35 height 4
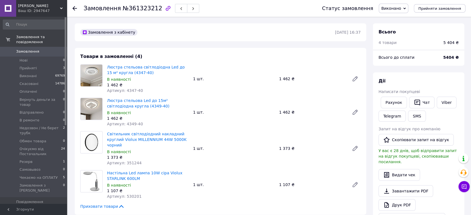
click at [125, 194] on span "Артикул: 530201" at bounding box center [124, 196] width 35 height 4
click at [52, 49] on span "0" at bounding box center [59, 51] width 15 height 5
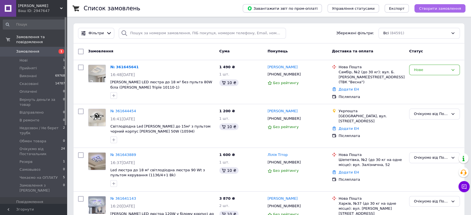
click at [435, 9] on span "Створити замовлення" at bounding box center [440, 8] width 42 height 4
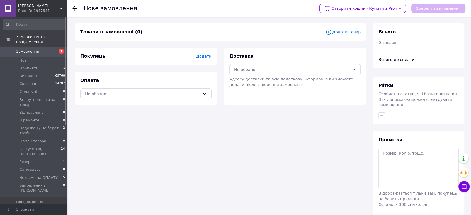
click at [342, 35] on span "Додати товар" at bounding box center [342, 32] width 35 height 6
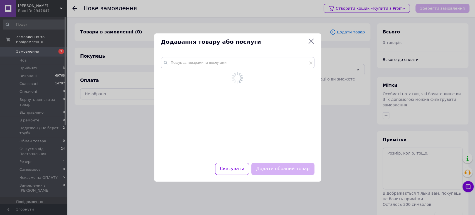
click at [189, 69] on div at bounding box center [238, 101] width 154 height 88
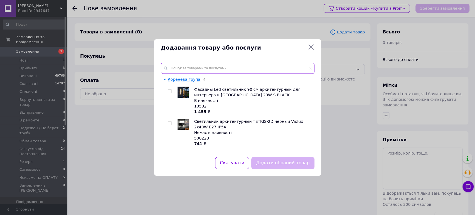
click at [189, 64] on input "text" at bounding box center [238, 68] width 154 height 11
paste input "SG 7/1"
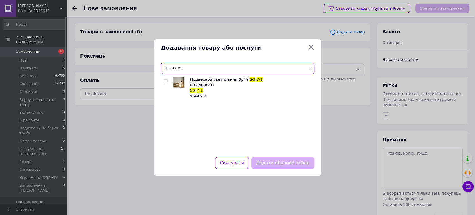
type input "SG 7/1"
click at [165, 82] on input "checkbox" at bounding box center [166, 82] width 4 height 4
checkbox input "true"
click at [293, 164] on button "Додати обраний товар" at bounding box center [282, 163] width 63 height 12
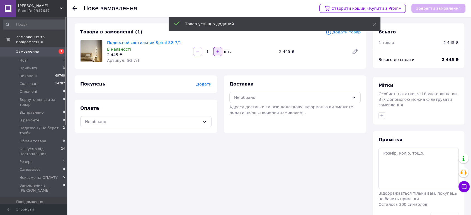
click at [214, 55] on button "button" at bounding box center [217, 51] width 9 height 9
type input "2"
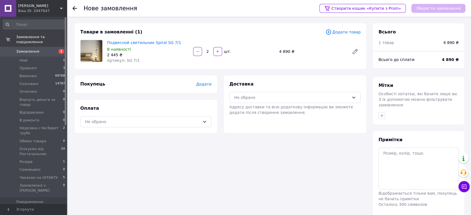
click at [205, 84] on span "Додати" at bounding box center [203, 84] width 15 height 4
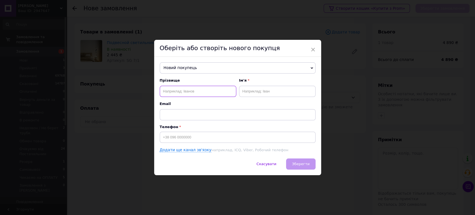
click at [202, 87] on input "text" at bounding box center [198, 91] width 77 height 11
type input "голяка"
click at [243, 93] on input "text" at bounding box center [277, 91] width 77 height 11
type input "ксенія"
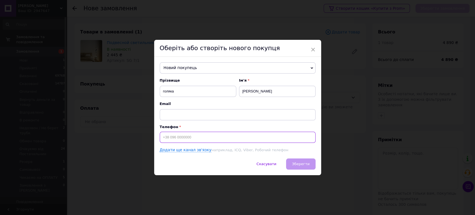
click at [201, 140] on input at bounding box center [238, 137] width 156 height 11
paste input "380969316567"
click at [161, 138] on input "380969316567" at bounding box center [238, 137] width 156 height 11
type input "[PHONE_NUMBER]"
click at [303, 169] on button "Зберегти" at bounding box center [300, 163] width 29 height 11
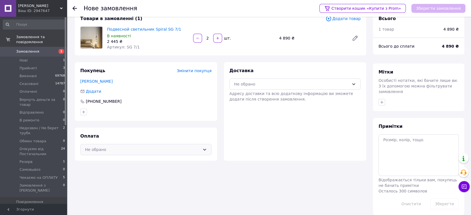
scroll to position [14, 0]
click at [135, 146] on div "Не обрано" at bounding box center [142, 149] width 115 height 6
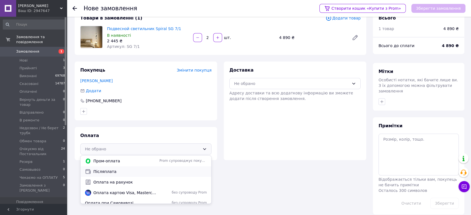
click at [121, 173] on span "Післяплата" at bounding box center [149, 172] width 113 height 6
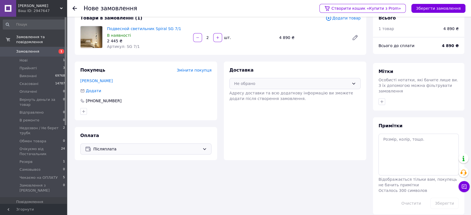
click at [254, 87] on div "Не обрано" at bounding box center [294, 83] width 131 height 11
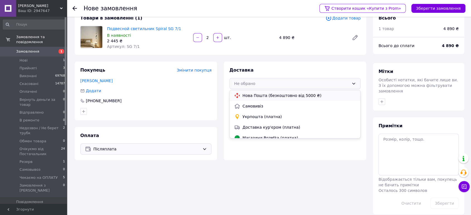
click at [252, 93] on span "Нова Пошта (безкоштовно від 5000 ₴)" at bounding box center [298, 96] width 113 height 6
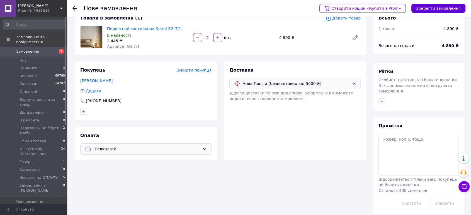
click at [443, 8] on button "Зберегти замовлення" at bounding box center [438, 8] width 54 height 9
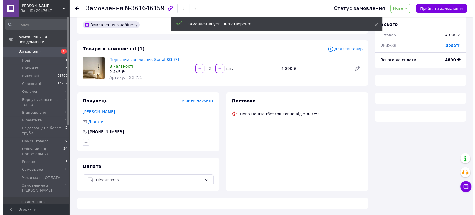
scroll to position [14, 0]
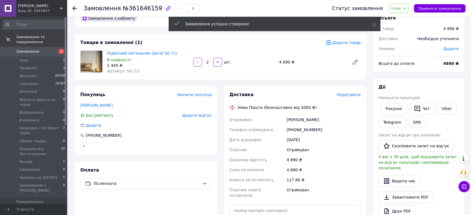
click at [348, 96] on span "Редагувати" at bounding box center [349, 94] width 24 height 4
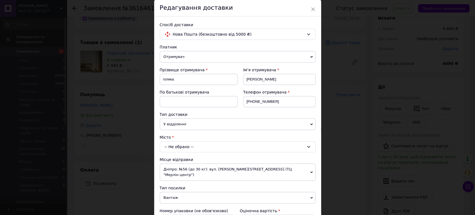
scroll to position [31, 0]
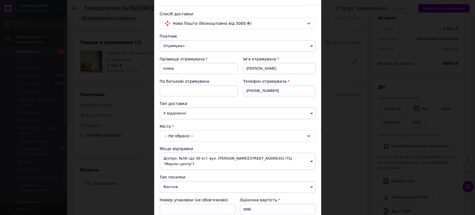
click at [204, 137] on div "-- Не обрано --" at bounding box center [238, 135] width 156 height 11
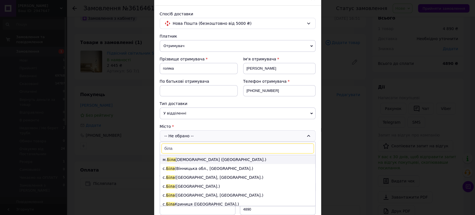
type input "біла"
click at [201, 160] on li "м. Біла Церква (Київська обл.)" at bounding box center [237, 159] width 155 height 9
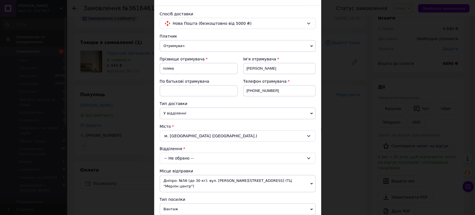
click at [185, 159] on div "-- Не обрано --" at bounding box center [238, 158] width 156 height 11
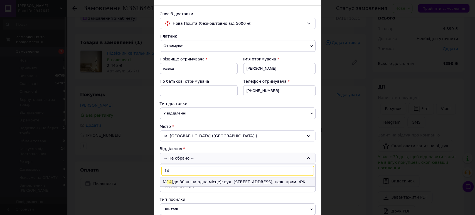
type input "14"
click at [241, 183] on li "№ 14 (до 30 кг на одне місце): вул. Таращанська, 191-А, неж. прим. 4Ж" at bounding box center [237, 181] width 155 height 9
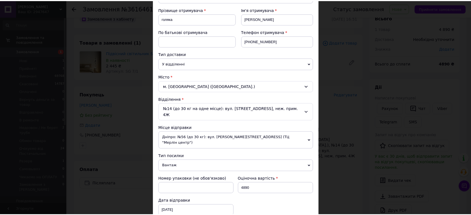
scroll to position [209, 0]
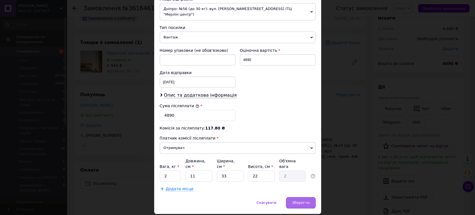
click at [306, 201] on span "Зберегти" at bounding box center [301, 203] width 18 height 4
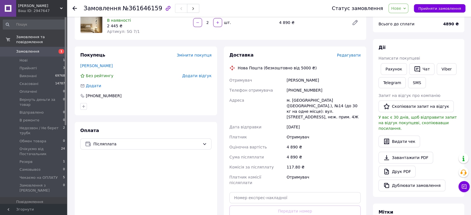
scroll to position [124, 0]
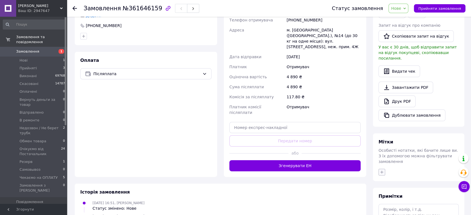
click at [382, 170] on icon "button" at bounding box center [381, 172] width 4 height 4
type input "зв"
click at [399, 195] on li "Звонил" at bounding box center [412, 199] width 68 height 8
checkbox input "true"
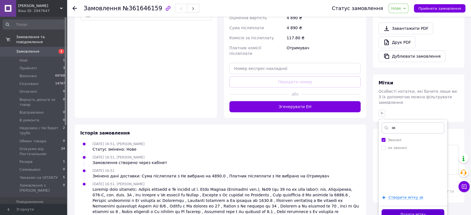
click at [411, 209] on button "Додати мітку" at bounding box center [412, 214] width 63 height 11
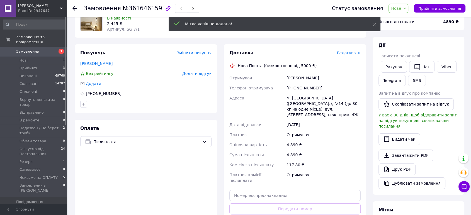
scroll to position [0, 0]
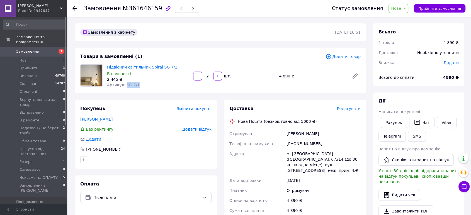
drag, startPoint x: 138, startPoint y: 85, endPoint x: 124, endPoint y: 85, distance: 14.2
click at [124, 85] on div "Артикул: SG 7/1" at bounding box center [148, 85] width 82 height 6
copy span "SG 7/1"
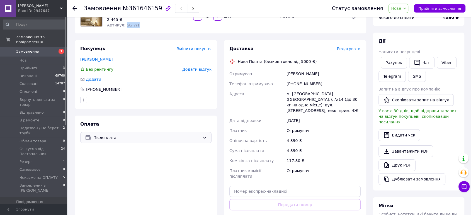
scroll to position [10, 0]
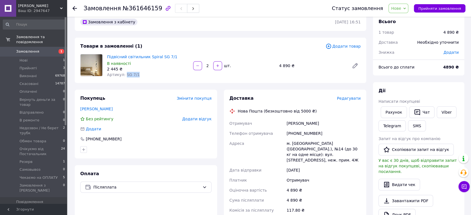
click at [57, 49] on span "1" at bounding box center [59, 51] width 15 height 5
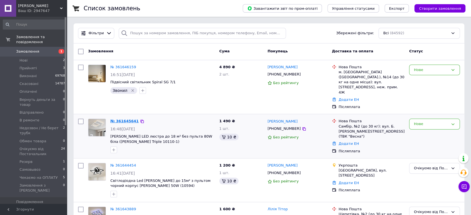
click at [128, 119] on link "№ 361645641" at bounding box center [124, 121] width 28 height 4
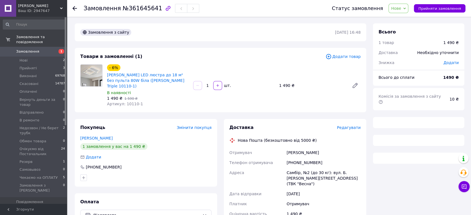
click at [131, 102] on span "Артикул: 10110-1" at bounding box center [125, 104] width 36 height 4
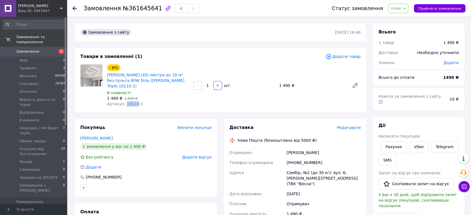
click at [131, 102] on span "Артикул: 10110-1" at bounding box center [125, 104] width 36 height 4
copy span "10110"
click at [138, 7] on span "№361645641" at bounding box center [143, 8] width 40 height 7
copy span "361645641"
click at [138, 7] on span "№361645641" at bounding box center [143, 8] width 40 height 7
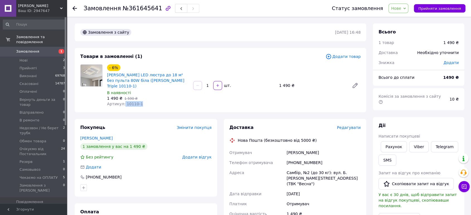
drag, startPoint x: 137, startPoint y: 98, endPoint x: 123, endPoint y: 99, distance: 14.8
click at [123, 101] on div "Артикул: 10110-1" at bounding box center [148, 104] width 82 height 6
copy span "10110-1"
click at [170, 74] on link "[PERSON_NAME] LED люстра до 18 м² без пульта 80W біла ([PERSON_NAME] Triple 101…" at bounding box center [145, 81] width 77 height 16
copy span "10110-1"
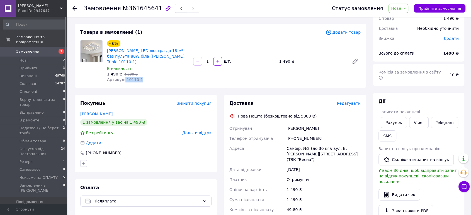
scroll to position [155, 0]
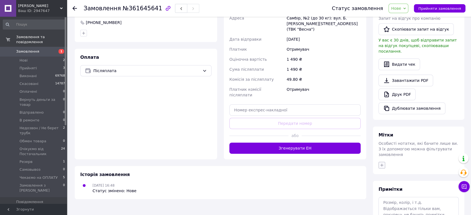
click at [380, 163] on icon "button" at bounding box center [381, 165] width 4 height 4
type input "от"
click at [432, 206] on label "Отправка от ПОСТАВЩИКА" at bounding box center [413, 208] width 52 height 4
checkbox input "true"
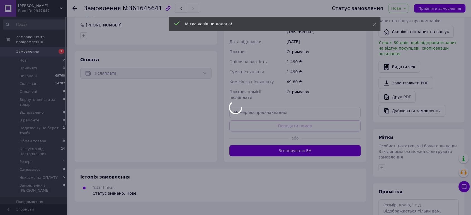
scroll to position [91, 0]
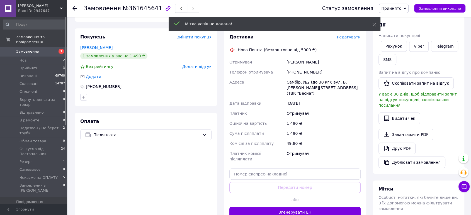
click at [48, 49] on span "Замовлення" at bounding box center [33, 51] width 35 height 5
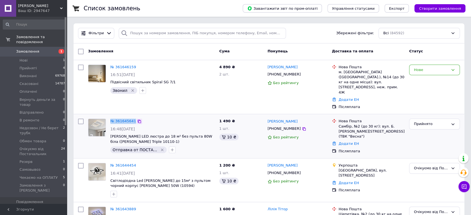
drag, startPoint x: 107, startPoint y: 110, endPoint x: 134, endPoint y: 109, distance: 27.3
click at [134, 116] on div "№ 361645641 16:48, 12.09.2025 Стельова LED люстра до 18 м² без пульта 80W біла …" at bounding box center [151, 135] width 131 height 39
copy div "№ 361645641"
click at [128, 65] on link "№ 361646159" at bounding box center [123, 67] width 26 height 4
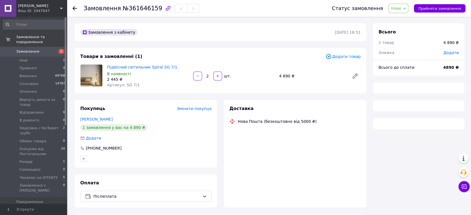
click at [131, 6] on span "№361646159" at bounding box center [143, 8] width 40 height 7
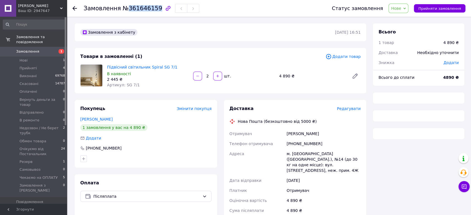
copy span "361646159"
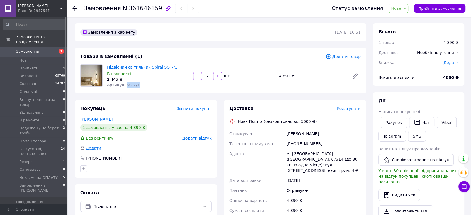
drag, startPoint x: 136, startPoint y: 88, endPoint x: 124, endPoint y: 86, distance: 12.4
click at [124, 86] on div "Підвісний світильник Spiral SG 7/1 В наявності 2 445 ₴ Артикул: SG 7/1" at bounding box center [148, 76] width 86 height 26
copy span "SG 7/1"
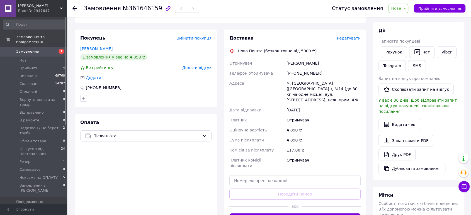
scroll to position [124, 0]
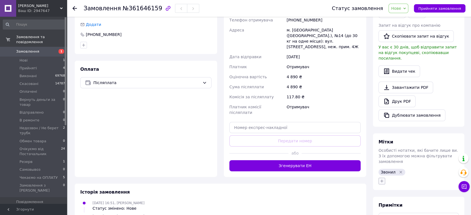
click at [380, 179] on icon "button" at bounding box center [381, 181] width 4 height 4
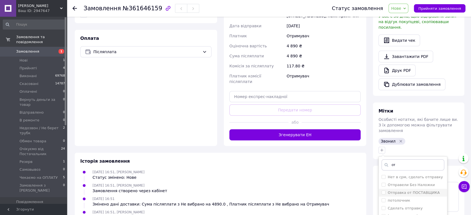
type input "от"
click at [431, 190] on label "Отправка от ПОСТАВЩИКА" at bounding box center [413, 192] width 52 height 4
checkbox input "true"
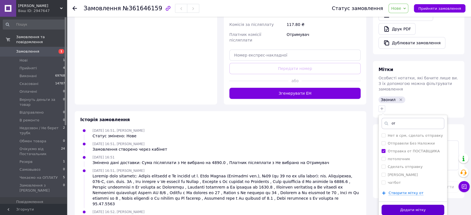
click at [412, 205] on button "Додати мітку" at bounding box center [412, 210] width 63 height 11
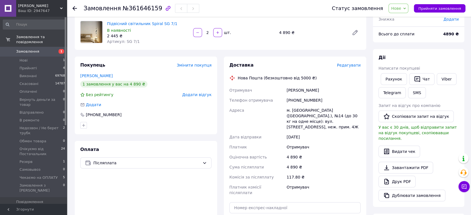
scroll to position [10, 0]
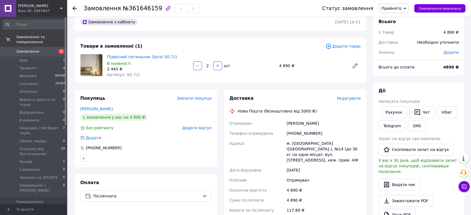
click at [42, 49] on span "Замовлення" at bounding box center [33, 51] width 35 height 5
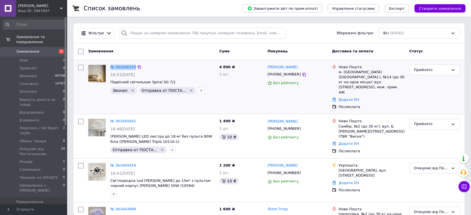
drag, startPoint x: 107, startPoint y: 67, endPoint x: 133, endPoint y: 69, distance: 26.0
click at [133, 69] on div "№ 361646159 16:51, 12.09.2025 Підвісний світильник Spiral SG 7/1 Звонил   Отпра…" at bounding box center [151, 79] width 131 height 34
click at [47, 49] on span "Замовлення" at bounding box center [33, 51] width 35 height 5
click at [59, 49] on span "1" at bounding box center [61, 51] width 6 height 5
click at [48, 49] on span "Замовлення" at bounding box center [33, 51] width 35 height 5
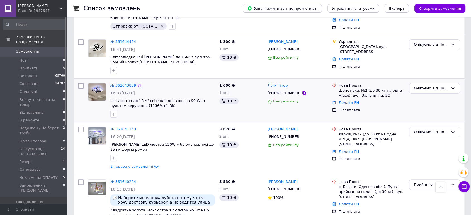
scroll to position [247, 0]
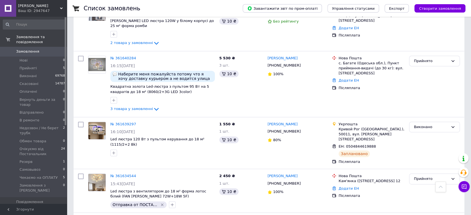
click at [58, 49] on span "0" at bounding box center [59, 51] width 15 height 5
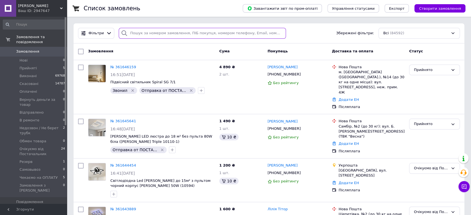
click at [133, 33] on input "search" at bounding box center [202, 33] width 167 height 11
paste input "360928248"
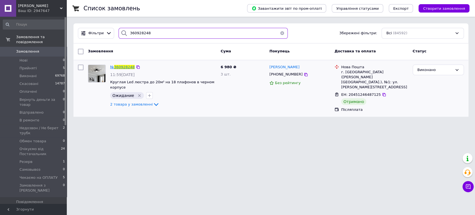
type input "360928248"
click at [124, 68] on span "360928248" at bounding box center [124, 67] width 21 height 4
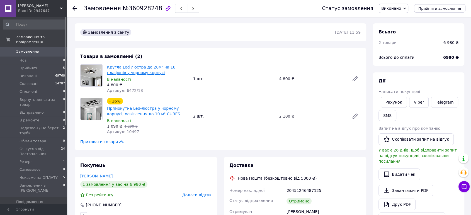
click at [140, 69] on link "Кругла Led люстра до 20м² на 18 плафонів у чорному корпусі" at bounding box center [141, 70] width 69 height 10
drag, startPoint x: 53, startPoint y: 47, endPoint x: 54, endPoint y: 44, distance: 3.2
click at [53, 49] on span "0" at bounding box center [59, 51] width 15 height 5
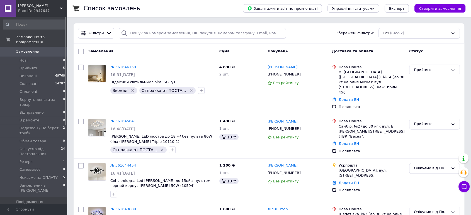
click at [43, 49] on span "Замовлення" at bounding box center [33, 51] width 35 height 5
click at [53, 49] on span "0" at bounding box center [59, 51] width 15 height 5
click at [138, 34] on input "search" at bounding box center [202, 33] width 167 height 11
paste input "361627677"
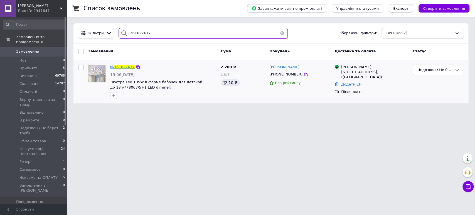
type input "361627677"
click at [120, 66] on span "361627677" at bounding box center [124, 67] width 21 height 4
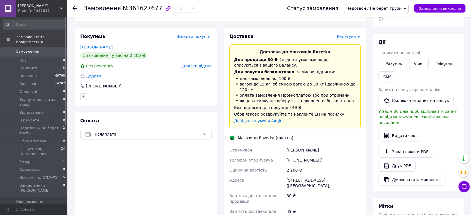
scroll to position [31, 0]
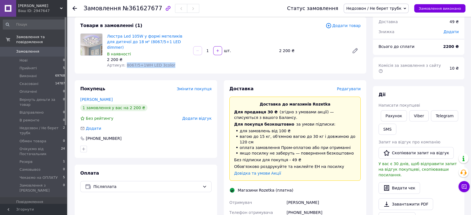
drag, startPoint x: 173, startPoint y: 60, endPoint x: 124, endPoint y: 59, distance: 48.5
click at [124, 62] on div "Артикул: 8067/5+1WH LED 3color" at bounding box center [148, 65] width 82 height 6
copy span "8067/5+1WH LED 3color"
click at [383, 6] on span "Недозвон / Не берет трубк" at bounding box center [373, 8] width 55 height 4
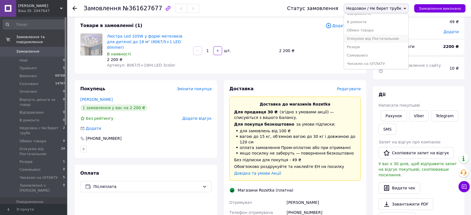
click at [383, 40] on li "Очікуємо від Постачальник" at bounding box center [376, 39] width 64 height 8
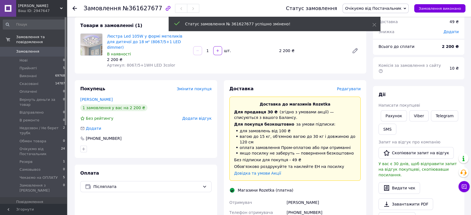
click at [74, 8] on use at bounding box center [74, 8] width 4 height 4
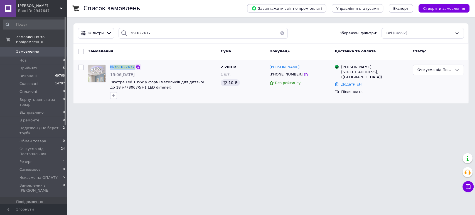
drag, startPoint x: 108, startPoint y: 65, endPoint x: 134, endPoint y: 67, distance: 26.0
click at [134, 67] on div "№ 361627677 15:06[DATE] Люстра Led 105W у формі метеликів для дитячої до 18 м² …" at bounding box center [163, 81] width 111 height 39
copy div "№ 361627677"
click at [48, 49] on span "Замовлення" at bounding box center [33, 51] width 35 height 5
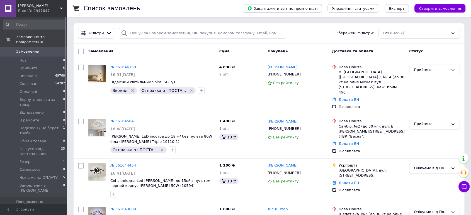
click at [48, 49] on span "Замовлення" at bounding box center [33, 51] width 35 height 5
click at [144, 30] on input "search" at bounding box center [202, 33] width 167 height 11
paste input "361257687"
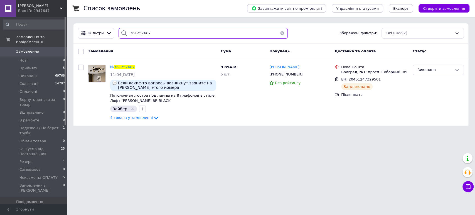
type input "361257687"
click at [57, 49] on span "0" at bounding box center [59, 51] width 15 height 5
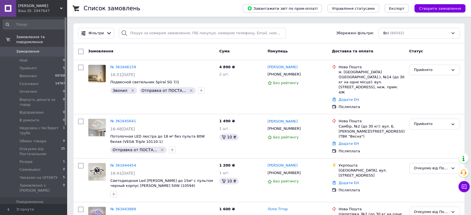
click at [61, 49] on span "0" at bounding box center [59, 51] width 15 height 5
click at [52, 49] on span "0" at bounding box center [59, 51] width 15 height 5
